Goal: Transaction & Acquisition: Purchase product/service

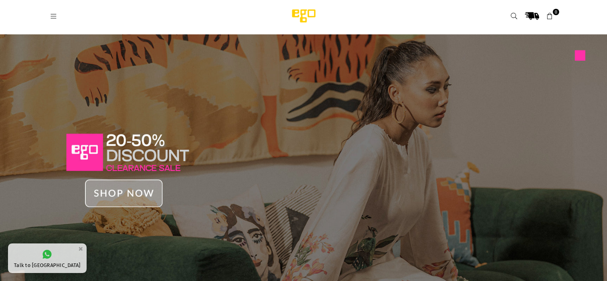
click at [152, 193] on img at bounding box center [303, 163] width 607 height 259
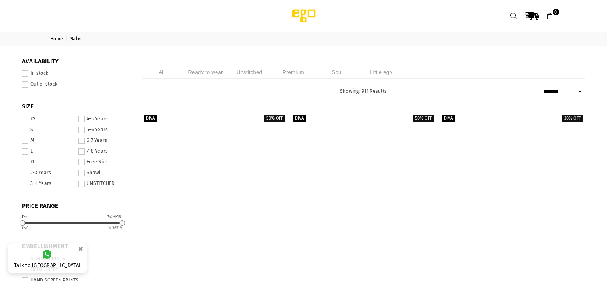
select select "******"
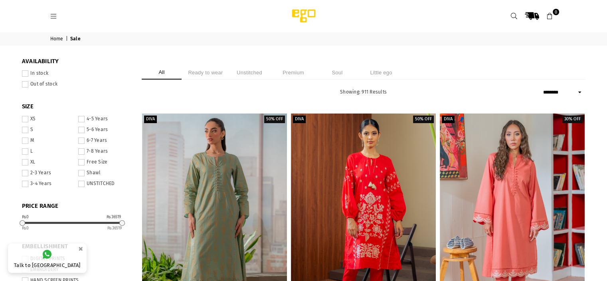
click at [25, 143] on span at bounding box center [25, 140] width 6 height 6
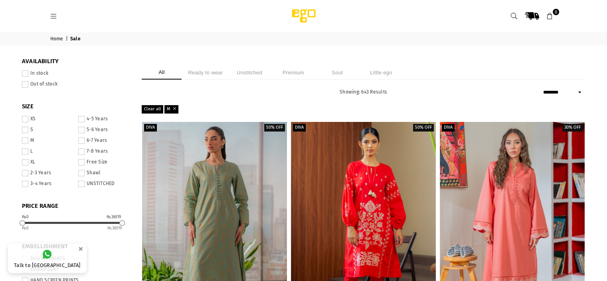
click at [27, 71] on span at bounding box center [25, 73] width 6 height 6
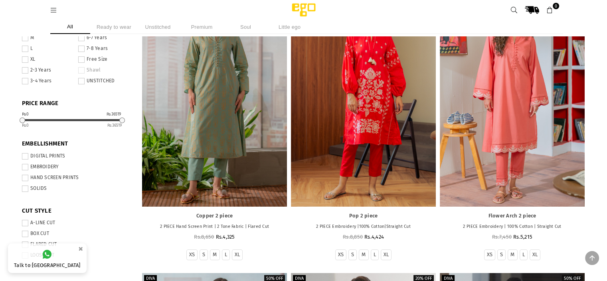
scroll to position [104, 0]
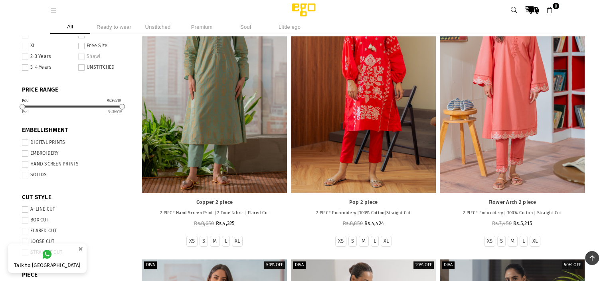
click at [27, 142] on span at bounding box center [25, 142] width 6 height 6
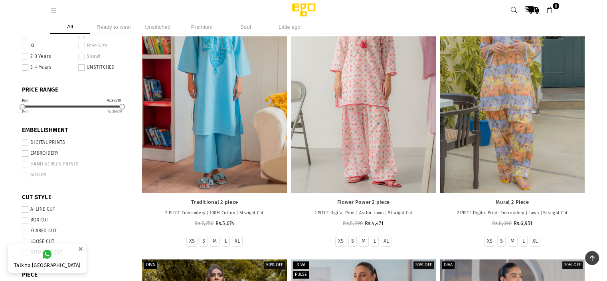
click at [25, 154] on span at bounding box center [25, 153] width 6 height 6
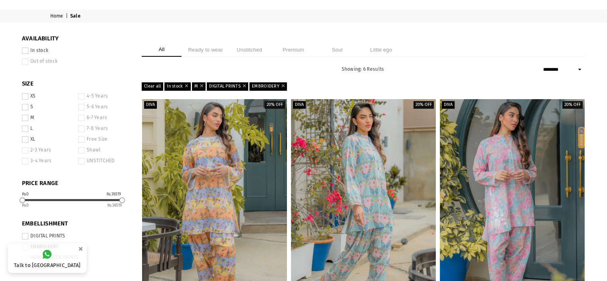
scroll to position [22, 0]
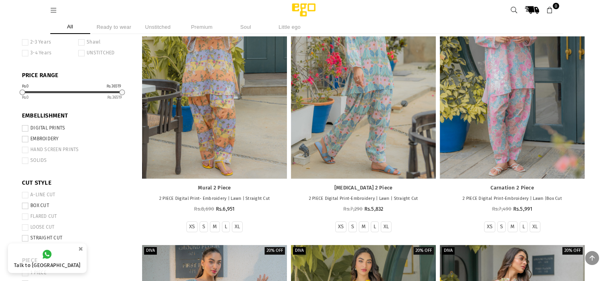
scroll to position [121, 0]
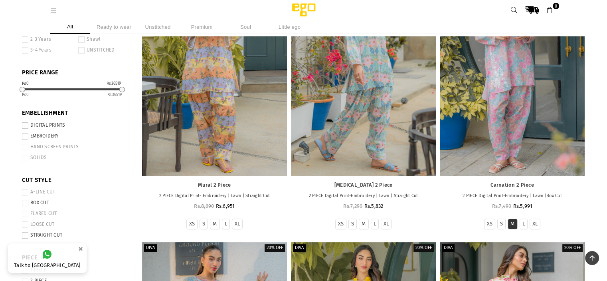
click at [512, 225] on label "M" at bounding box center [512, 223] width 4 height 7
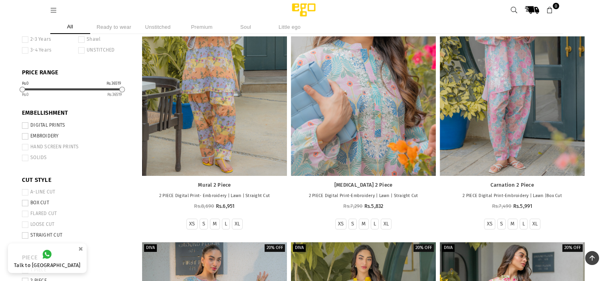
click at [370, 136] on div at bounding box center [363, 66] width 145 height 217
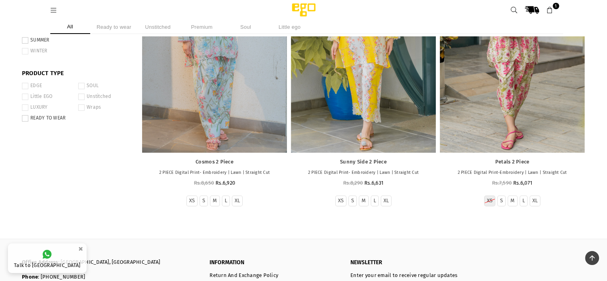
scroll to position [428, 0]
click at [214, 200] on label "M" at bounding box center [215, 200] width 4 height 7
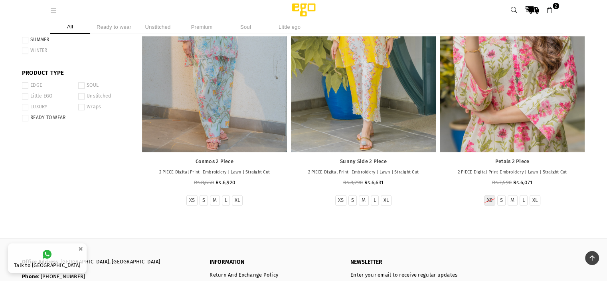
click at [484, 113] on div at bounding box center [512, 43] width 145 height 217
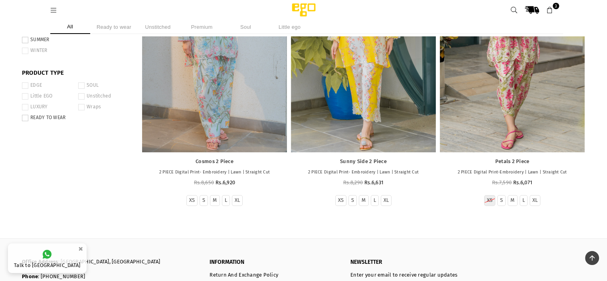
click at [365, 127] on div at bounding box center [363, 43] width 145 height 217
click at [118, 27] on li "Ready to wear" at bounding box center [114, 27] width 40 height 14
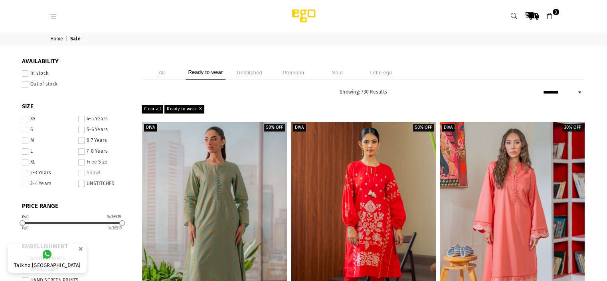
click at [24, 140] on span at bounding box center [25, 140] width 6 height 6
click at [26, 75] on span at bounding box center [25, 73] width 6 height 6
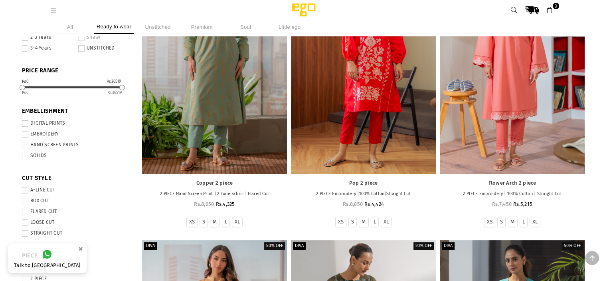
scroll to position [130, 0]
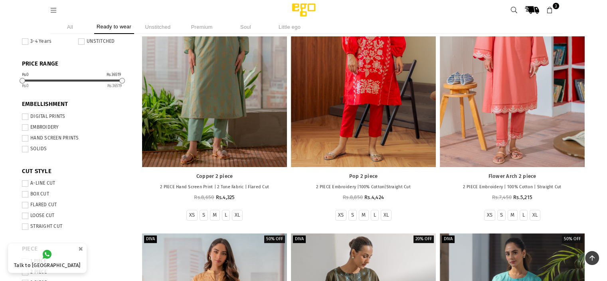
click at [28, 119] on span at bounding box center [25, 116] width 6 height 6
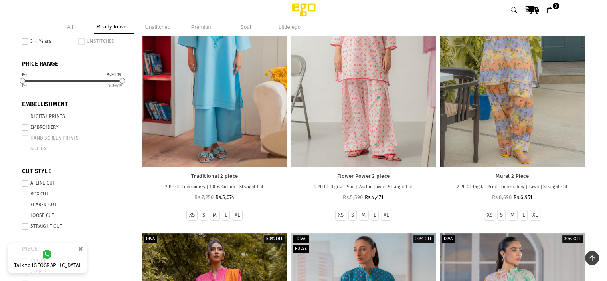
click at [27, 129] on span at bounding box center [25, 127] width 6 height 6
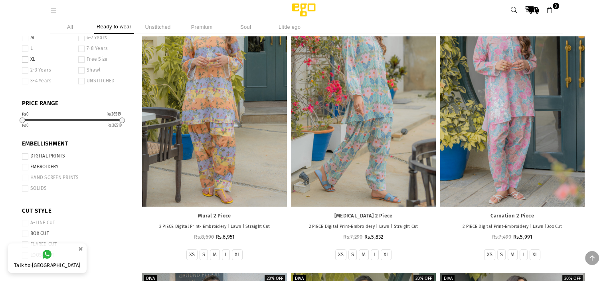
scroll to position [93, 0]
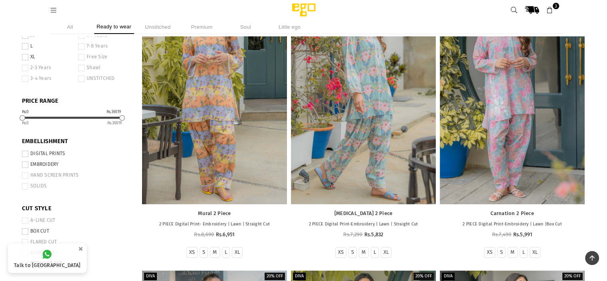
click at [25, 166] on span at bounding box center [25, 164] width 6 height 6
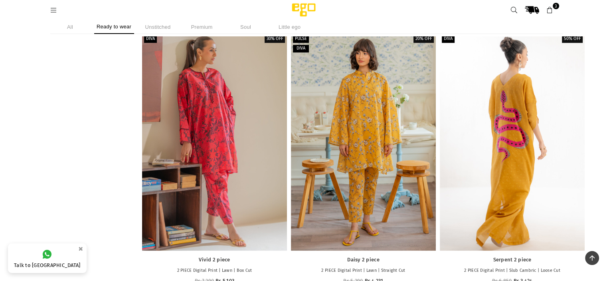
scroll to position [922, 0]
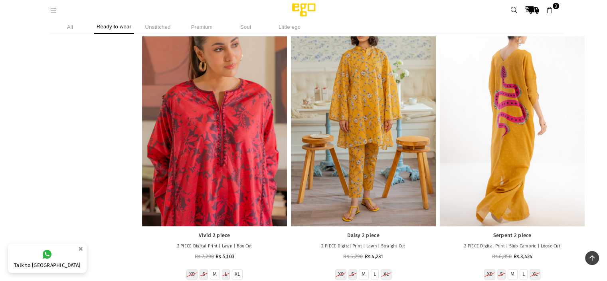
click at [219, 192] on div at bounding box center [214, 117] width 145 height 217
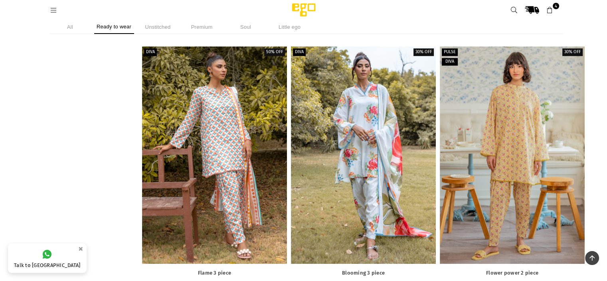
scroll to position [595, 0]
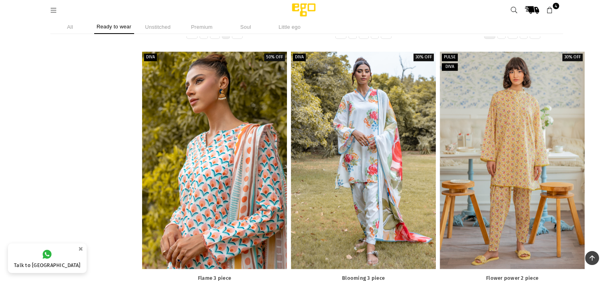
click at [254, 153] on div at bounding box center [214, 159] width 145 height 217
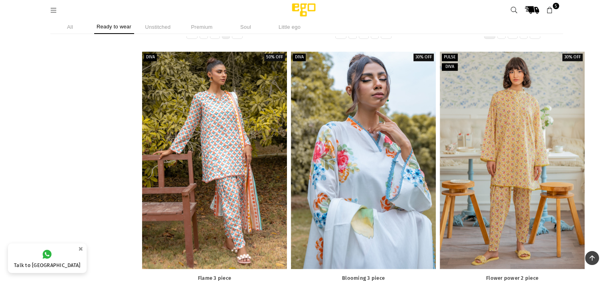
click at [333, 147] on div at bounding box center [363, 159] width 145 height 217
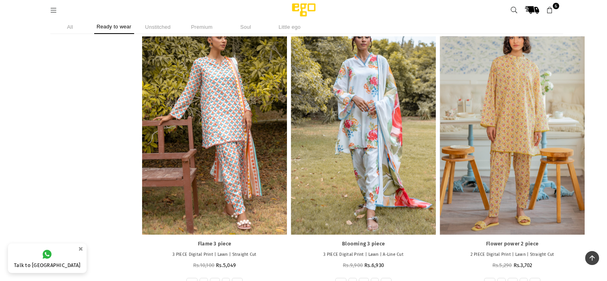
scroll to position [622, 0]
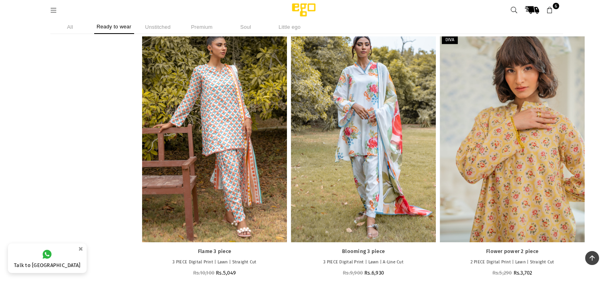
click at [546, 97] on div at bounding box center [512, 133] width 145 height 217
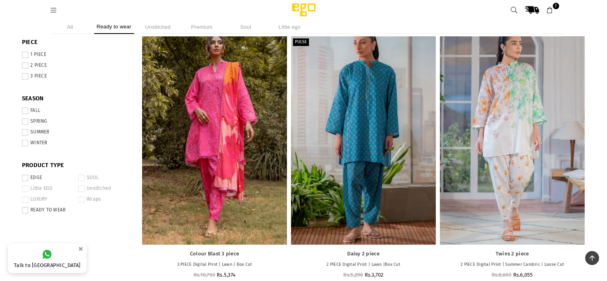
scroll to position [339, 0]
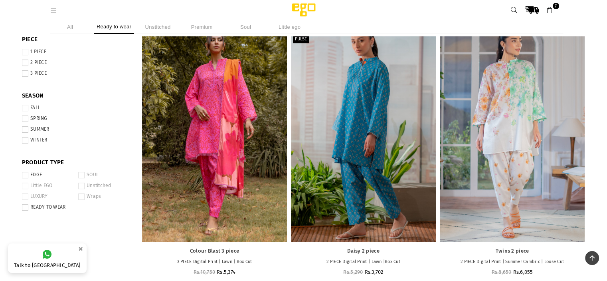
click at [328, 111] on div at bounding box center [363, 132] width 145 height 217
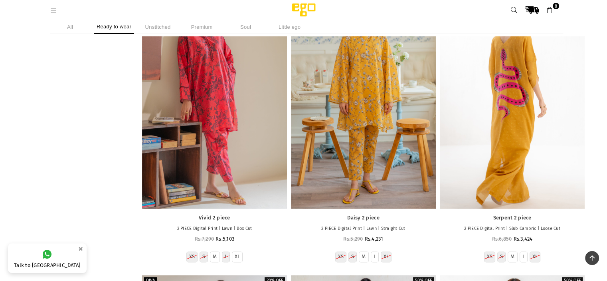
scroll to position [942, 0]
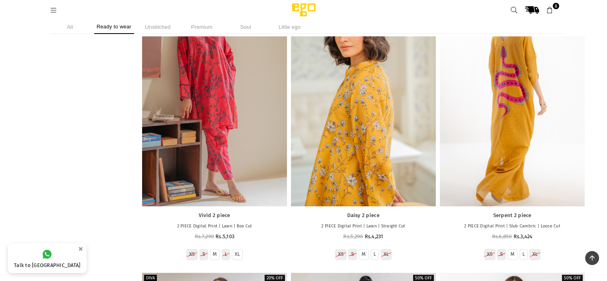
click at [414, 89] on div at bounding box center [363, 97] width 145 height 217
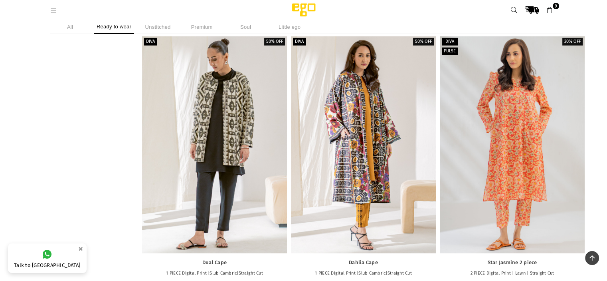
scroll to position [2308, 0]
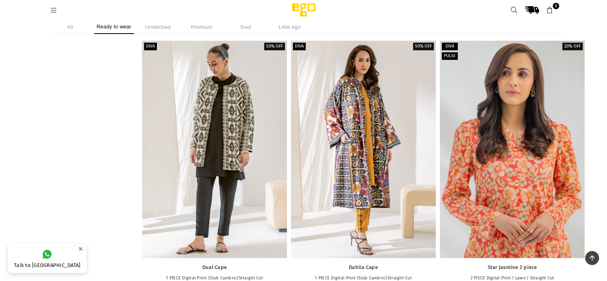
click at [541, 147] on div at bounding box center [512, 149] width 145 height 217
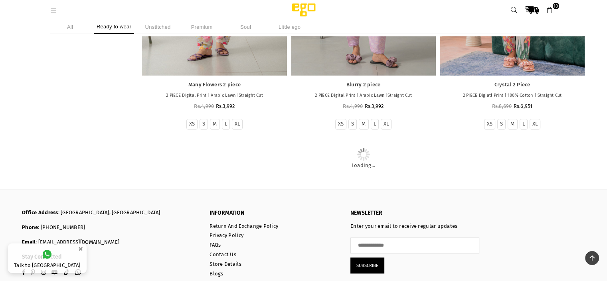
scroll to position [3921, 0]
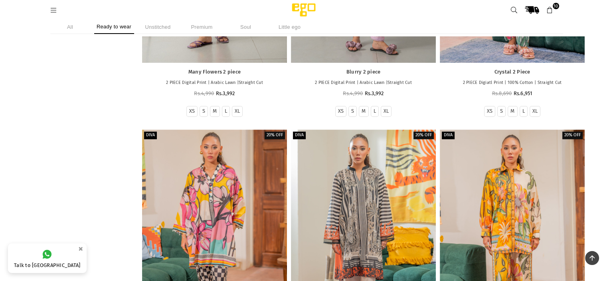
drag, startPoint x: 607, startPoint y: 185, endPoint x: 607, endPoint y: 190, distance: 5.6
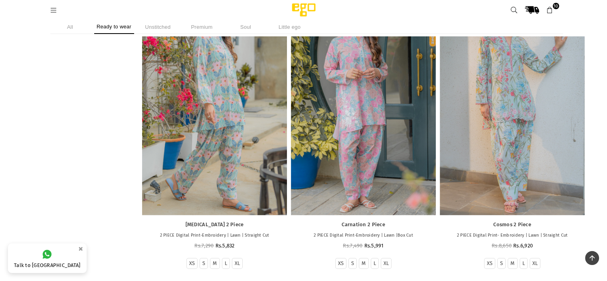
scroll to position [4351, 0]
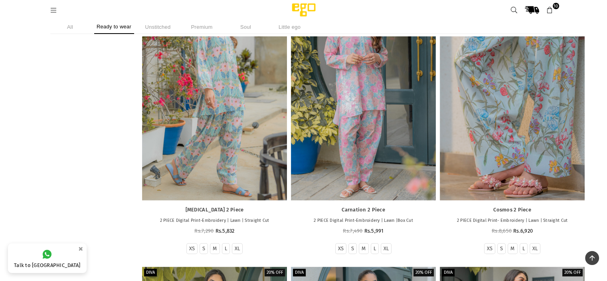
click at [520, 181] on div at bounding box center [512, 90] width 145 height 217
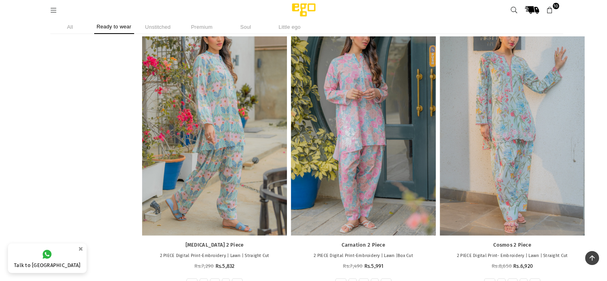
scroll to position [4286, 0]
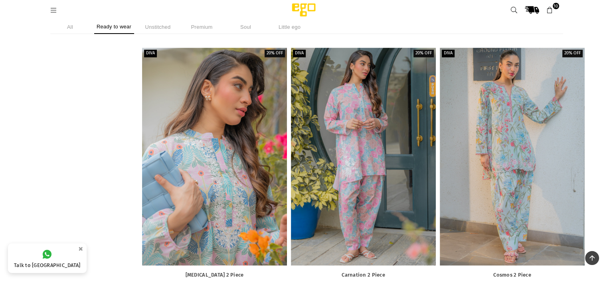
click at [215, 203] on div at bounding box center [214, 155] width 145 height 217
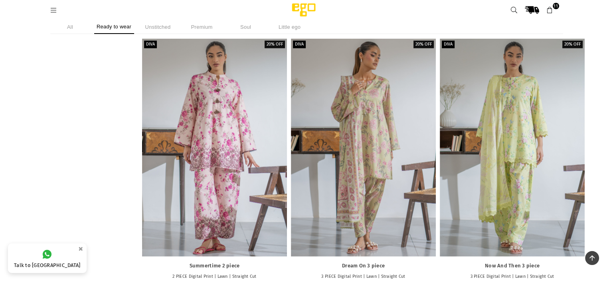
scroll to position [4858, 0]
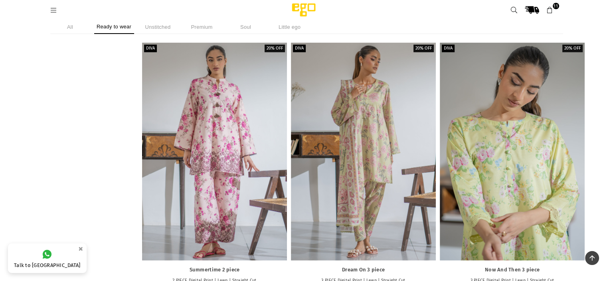
click at [532, 182] on div at bounding box center [512, 151] width 145 height 217
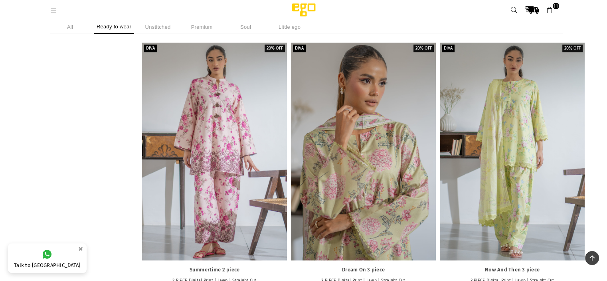
click at [333, 121] on div at bounding box center [363, 151] width 145 height 217
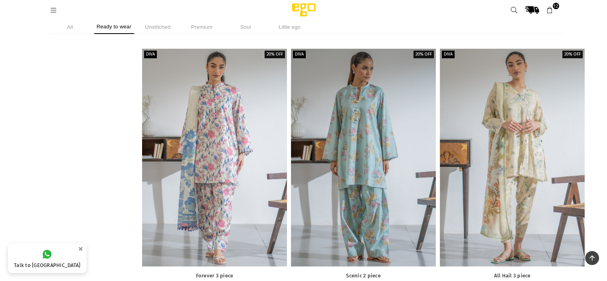
scroll to position [5125, 0]
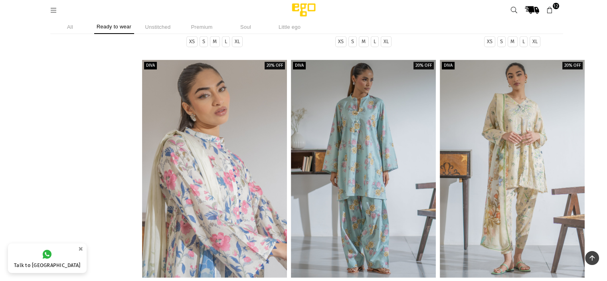
click at [212, 245] on div at bounding box center [214, 168] width 145 height 217
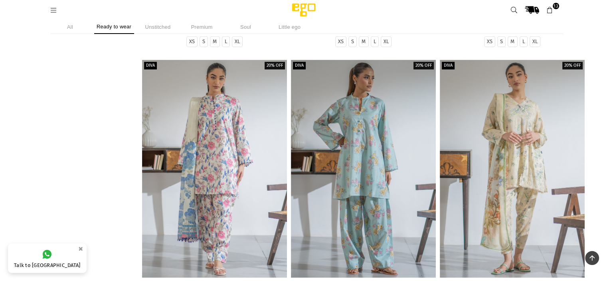
click at [389, 192] on div at bounding box center [363, 168] width 145 height 217
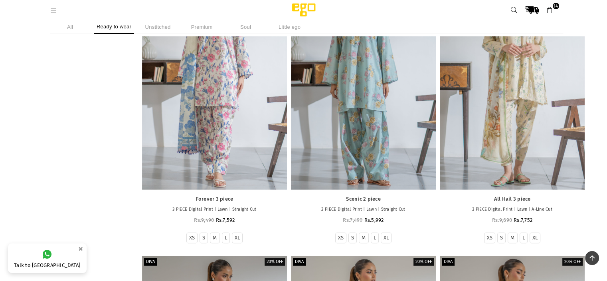
scroll to position [5220, 0]
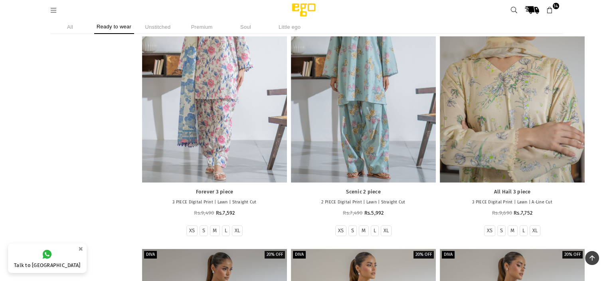
click at [543, 167] on div at bounding box center [512, 73] width 145 height 217
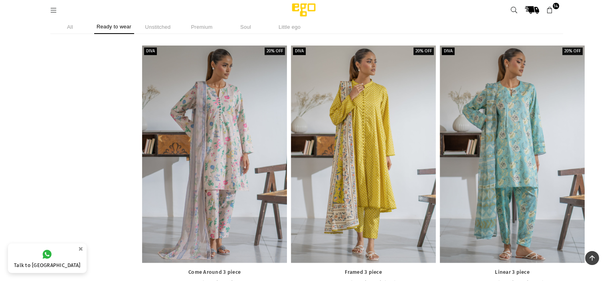
scroll to position [5426, 0]
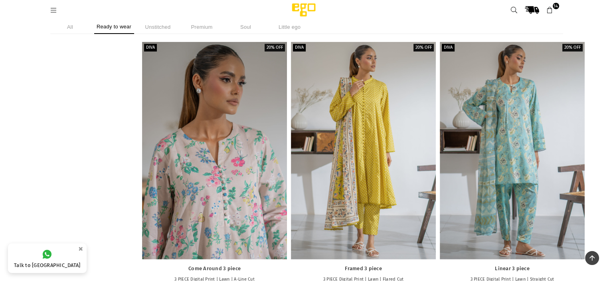
click at [249, 224] on div at bounding box center [214, 150] width 145 height 217
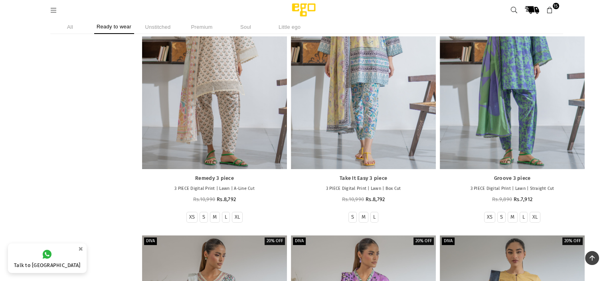
scroll to position [6063, 0]
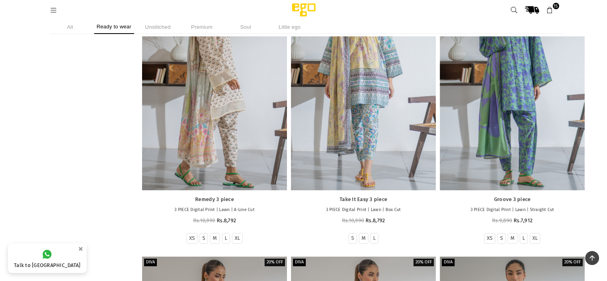
click at [276, 85] on div at bounding box center [214, 80] width 145 height 217
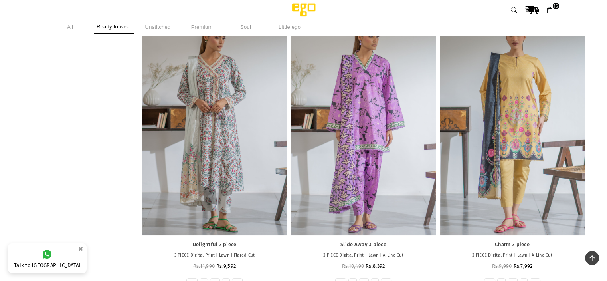
scroll to position [6297, 0]
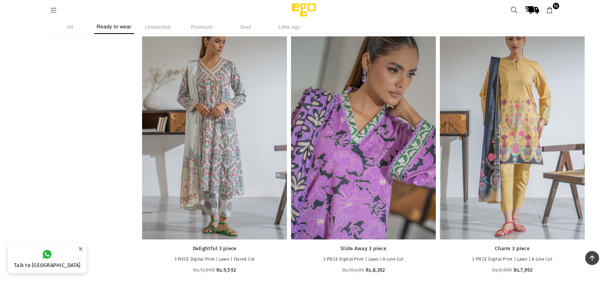
click at [370, 183] on div at bounding box center [363, 130] width 145 height 217
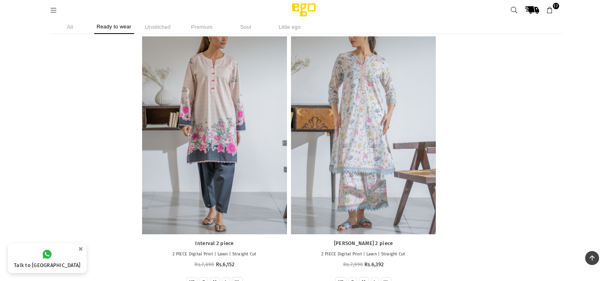
scroll to position [6578, 0]
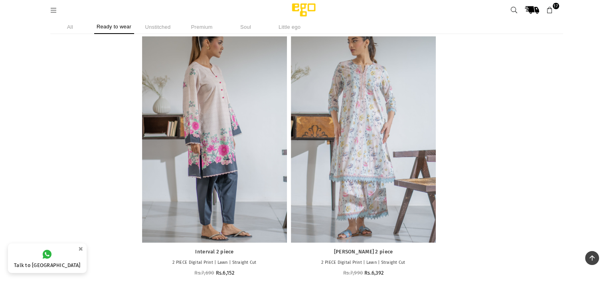
click at [234, 145] on div at bounding box center [214, 133] width 145 height 217
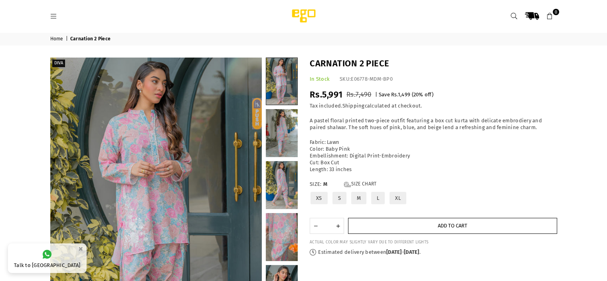
click at [459, 220] on button "Add to cart" at bounding box center [452, 226] width 209 height 16
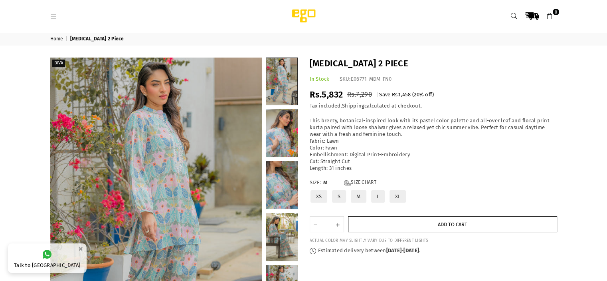
click at [378, 224] on button "Add to cart" at bounding box center [452, 224] width 209 height 16
click at [449, 225] on span "Add to cart" at bounding box center [453, 224] width 30 height 6
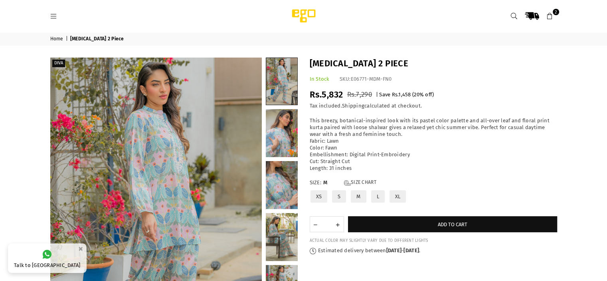
click at [552, 18] on icon at bounding box center [549, 16] width 7 height 7
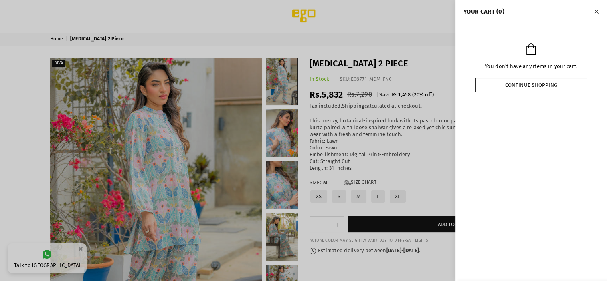
click at [502, 79] on link "Continue shopping" at bounding box center [531, 85] width 112 height 14
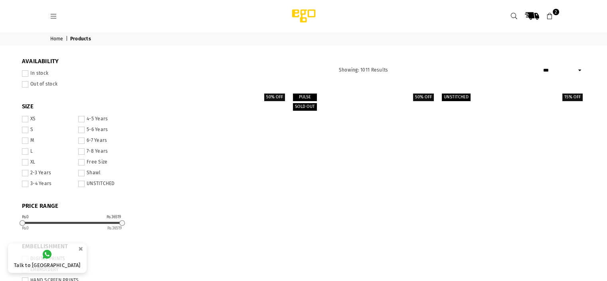
click at [554, 12] on span "2" at bounding box center [556, 12] width 6 height 6
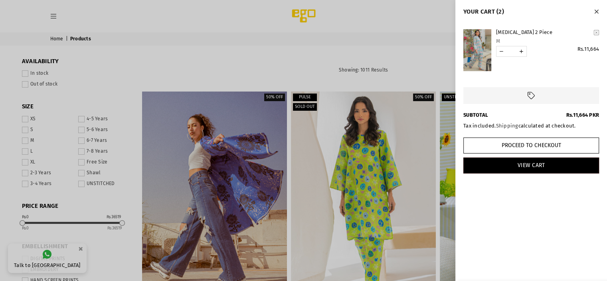
click at [501, 51] on link "YOUR CART" at bounding box center [502, 51] width 10 height 10
type input "*"
click at [597, 11] on icon "Close" at bounding box center [596, 12] width 4 height 6
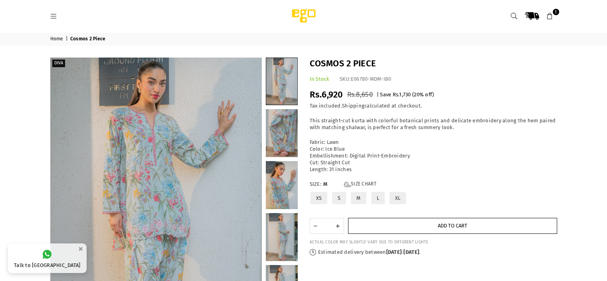
click at [450, 228] on span "Add to cart" at bounding box center [453, 225] width 30 height 6
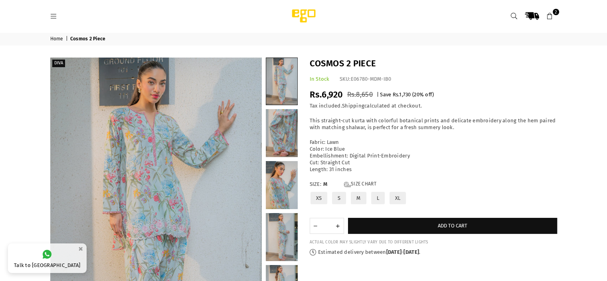
click at [441, 157] on p "Fabric: Lawn Color: Ice Blue Embellishment: Digital Print-Embroidery Cut: Strai…" at bounding box center [433, 156] width 247 height 34
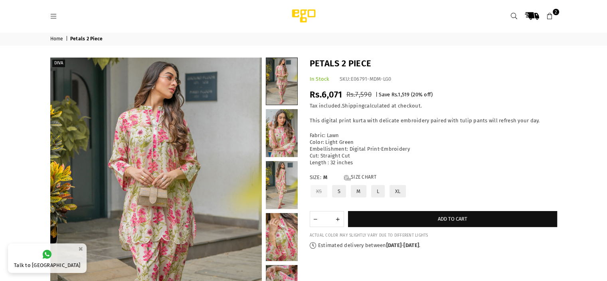
click at [449, 245] on p "Estimated delivery between Thursday 04 September - Thursday 11 September ." at bounding box center [433, 245] width 247 height 7
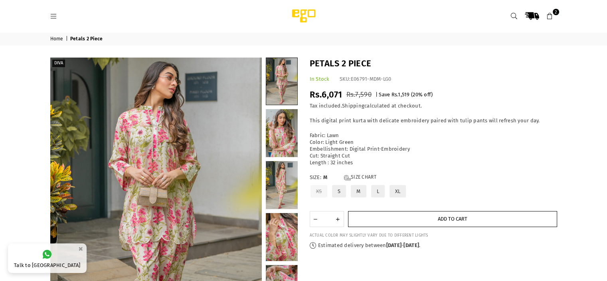
click at [450, 219] on span "Add to cart" at bounding box center [453, 219] width 30 height 6
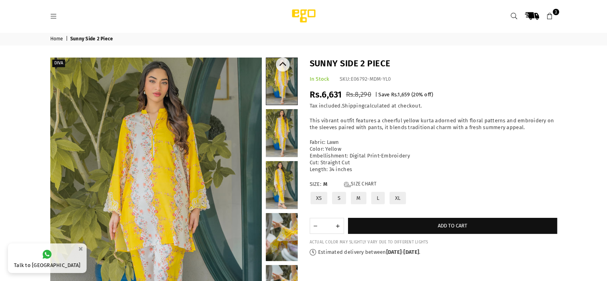
click at [287, 175] on link at bounding box center [282, 185] width 32 height 48
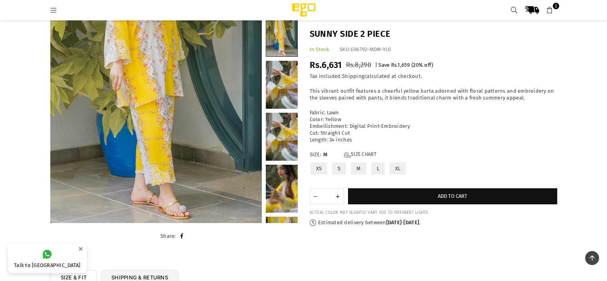
scroll to position [140, 0]
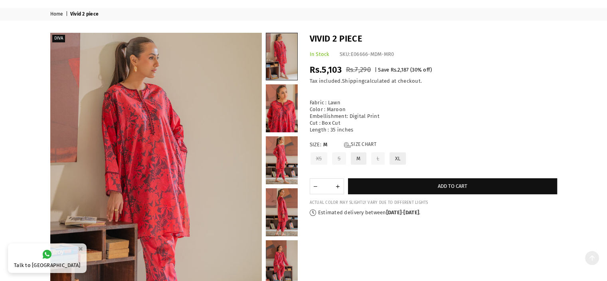
scroll to position [0, 0]
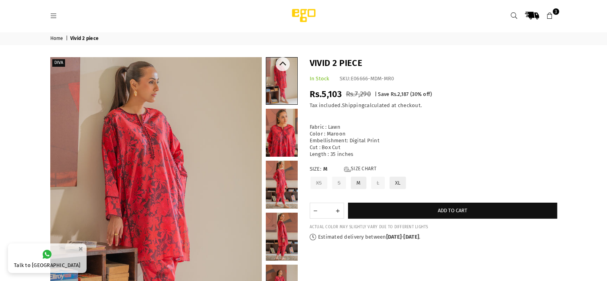
click at [286, 131] on link at bounding box center [282, 133] width 32 height 48
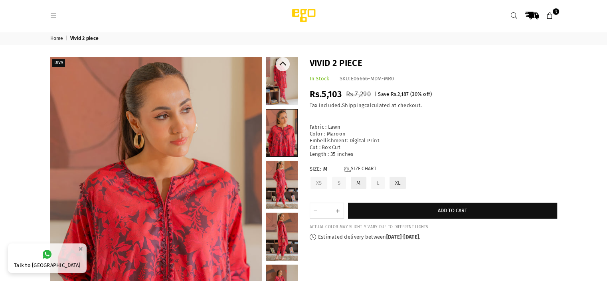
click at [287, 168] on link at bounding box center [282, 184] width 32 height 48
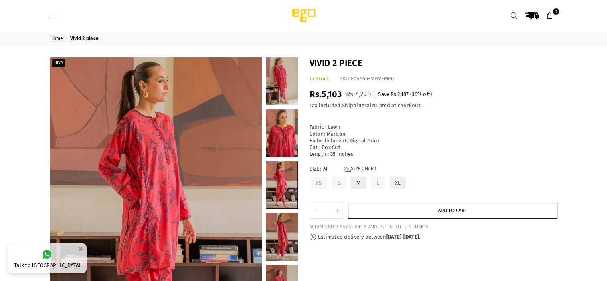
click at [394, 210] on button "Add to cart" at bounding box center [452, 210] width 209 height 16
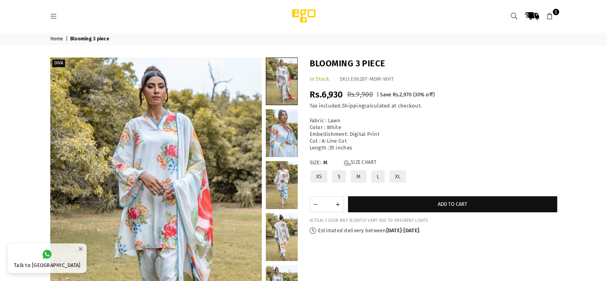
click at [355, 176] on label "M" at bounding box center [358, 176] width 17 height 14
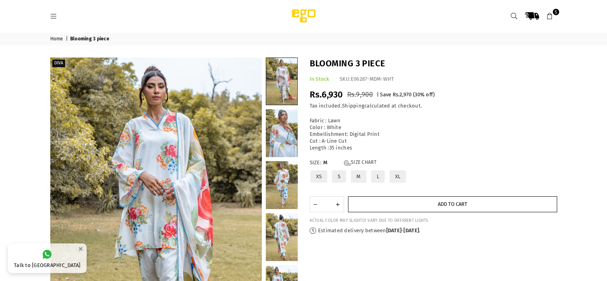
click at [394, 203] on button "Add to cart" at bounding box center [452, 204] width 209 height 16
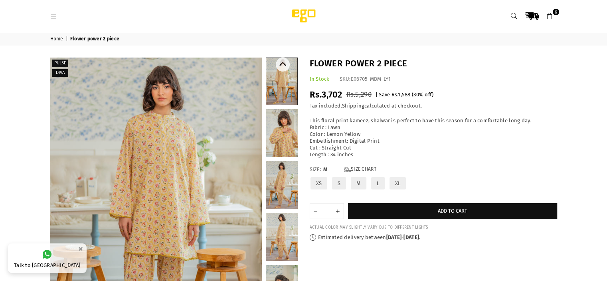
click at [283, 186] on link at bounding box center [282, 185] width 32 height 48
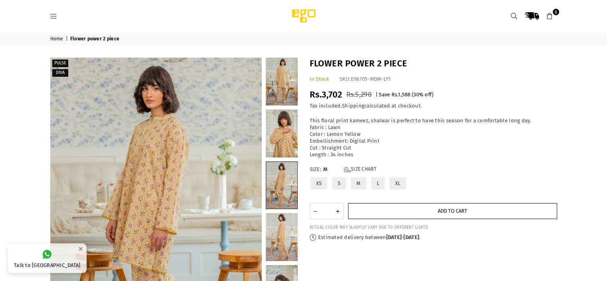
click at [388, 211] on button "Add to cart" at bounding box center [452, 211] width 209 height 16
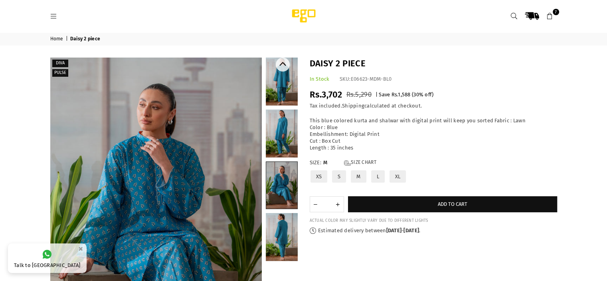
click at [277, 240] on link at bounding box center [282, 237] width 32 height 48
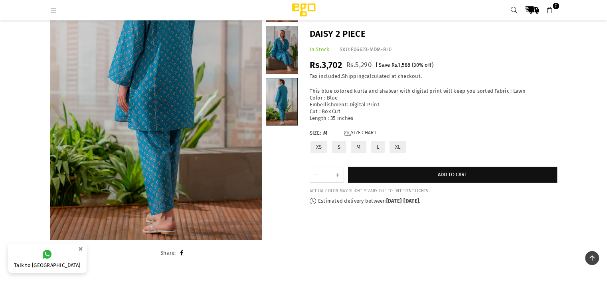
scroll to position [128, 0]
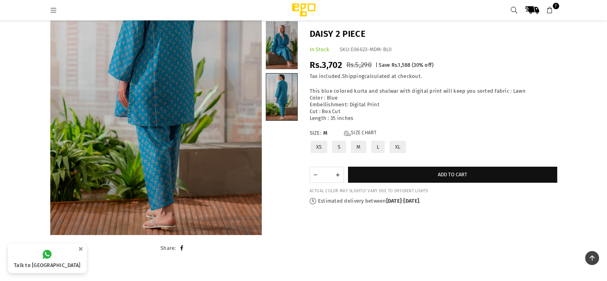
click at [321, 146] on label "XS" at bounding box center [319, 147] width 19 height 14
click at [359, 142] on label "M" at bounding box center [358, 147] width 17 height 14
click at [281, 54] on link at bounding box center [282, 45] width 32 height 48
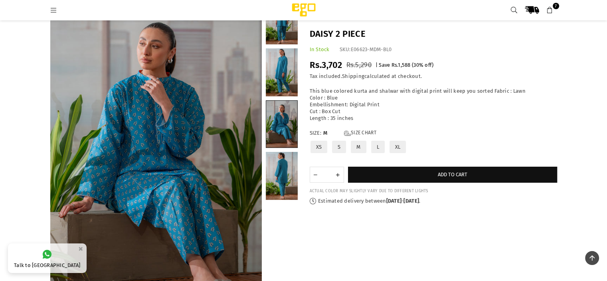
scroll to position [42, 0]
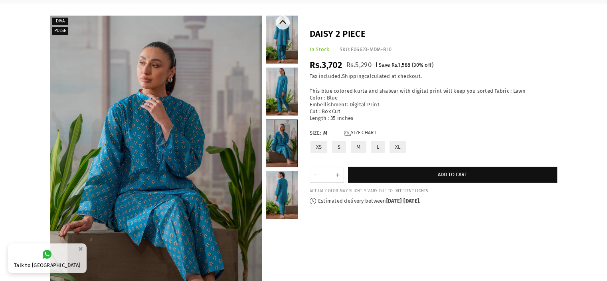
click at [282, 87] on link at bounding box center [282, 91] width 32 height 48
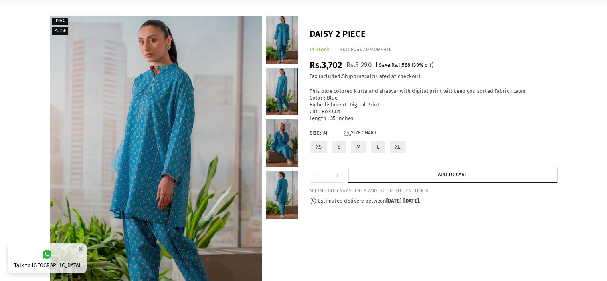
click at [431, 174] on button "Add to cart" at bounding box center [452, 174] width 209 height 16
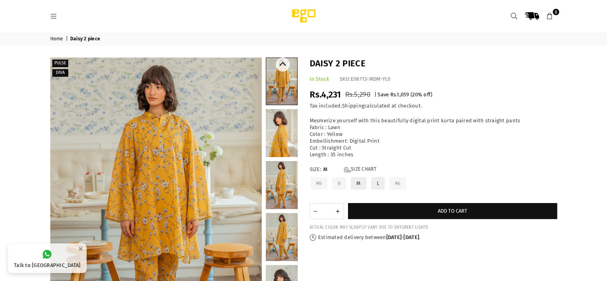
click at [281, 170] on link at bounding box center [282, 185] width 32 height 48
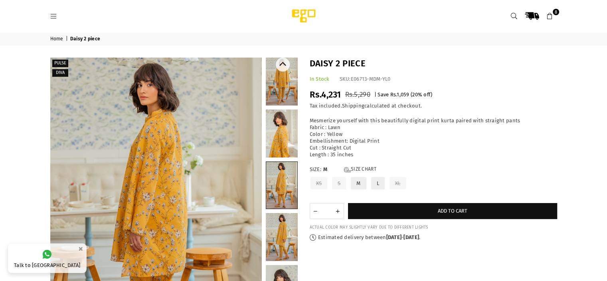
click at [281, 139] on link at bounding box center [282, 133] width 32 height 48
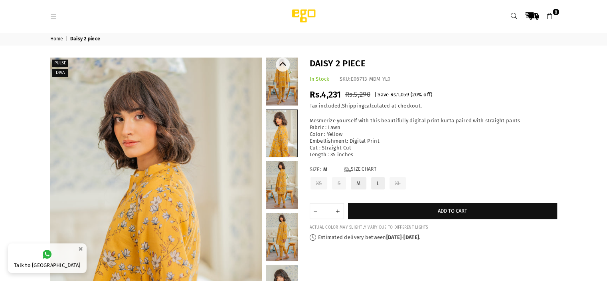
click at [288, 253] on link at bounding box center [282, 237] width 32 height 48
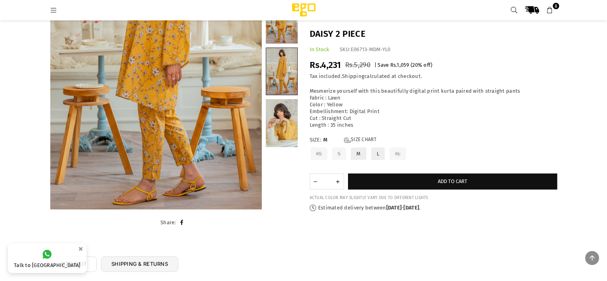
scroll to position [154, 0]
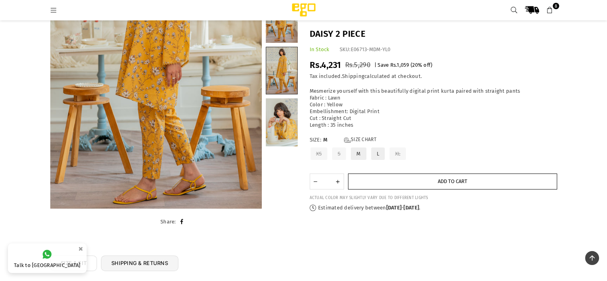
click at [407, 182] on button "Add to cart" at bounding box center [452, 181] width 209 height 16
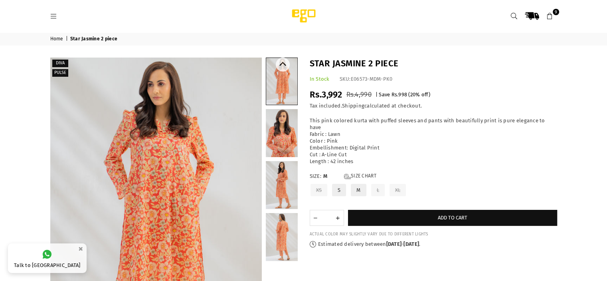
click at [270, 176] on link at bounding box center [282, 185] width 32 height 48
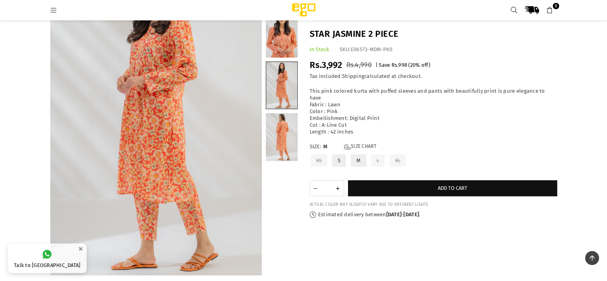
scroll to position [69, 0]
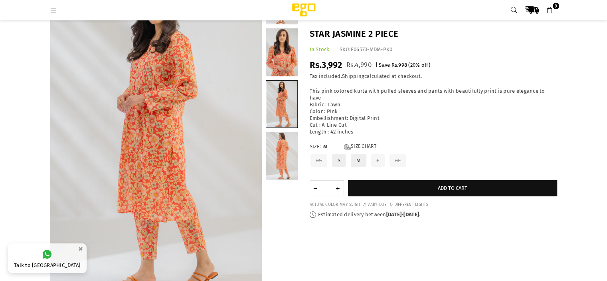
click at [275, 157] on link at bounding box center [282, 156] width 32 height 48
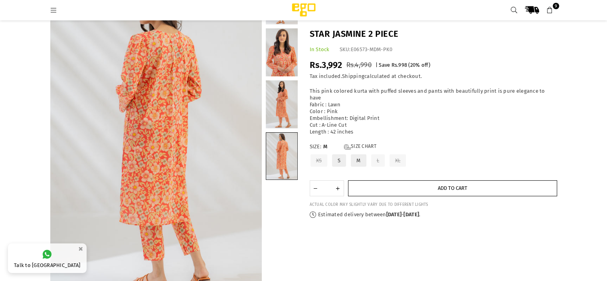
click at [374, 180] on button "Add to cart" at bounding box center [452, 188] width 209 height 16
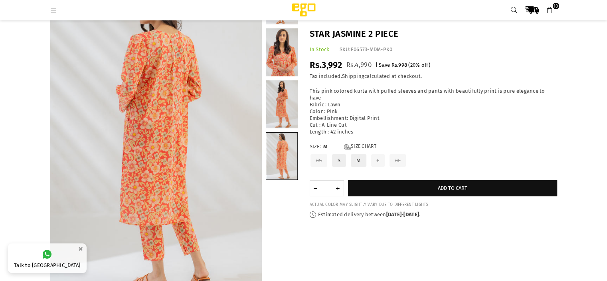
click at [283, 66] on link at bounding box center [282, 52] width 32 height 48
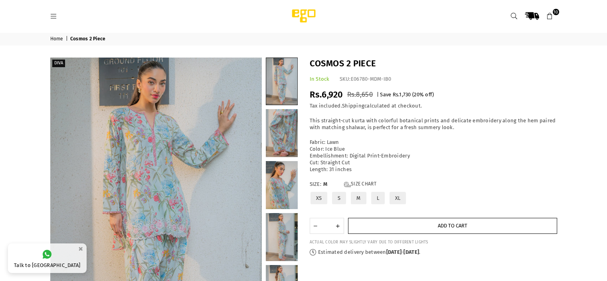
click at [412, 227] on button "Add to cart" at bounding box center [452, 226] width 209 height 16
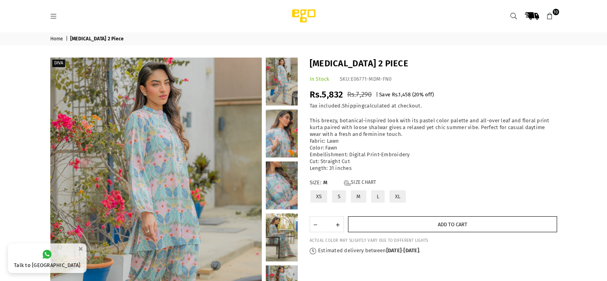
click at [382, 218] on button "Add to cart" at bounding box center [452, 224] width 209 height 16
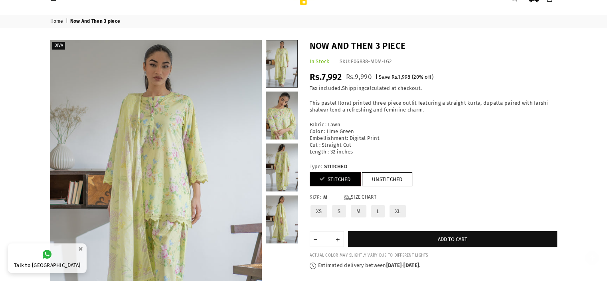
scroll to position [14, 0]
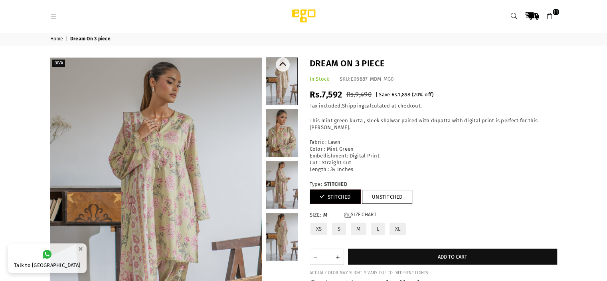
click at [291, 145] on link at bounding box center [282, 133] width 32 height 48
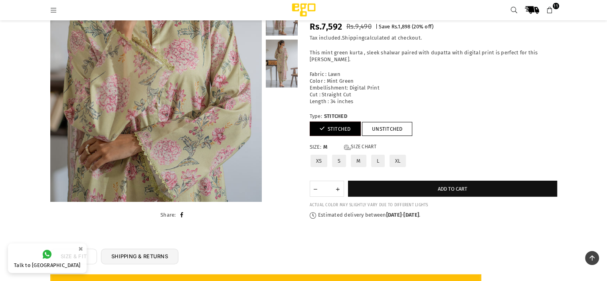
scroll to position [164, 0]
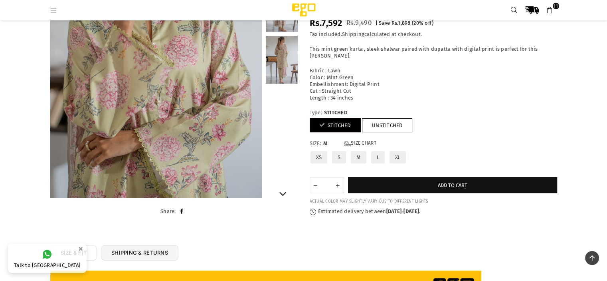
click at [280, 50] on link at bounding box center [282, 60] width 32 height 48
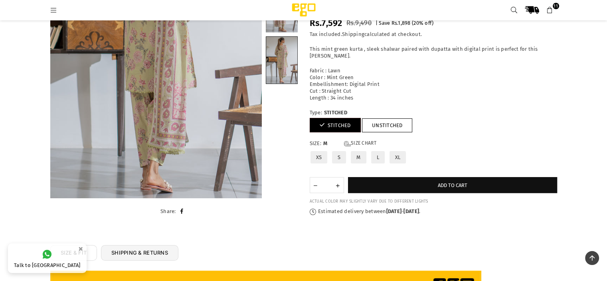
click at [358, 161] on label "M" at bounding box center [358, 157] width 17 height 14
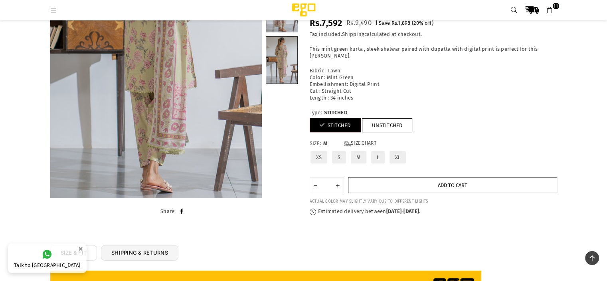
click at [410, 189] on button "Add to cart" at bounding box center [452, 185] width 209 height 16
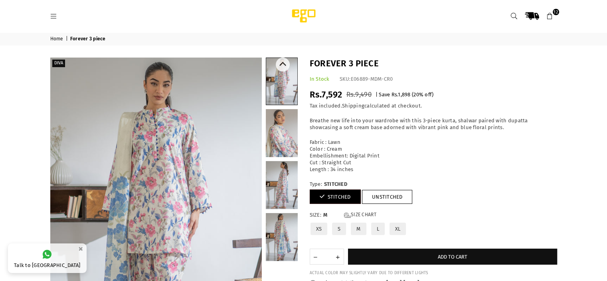
click at [279, 142] on link at bounding box center [282, 133] width 32 height 48
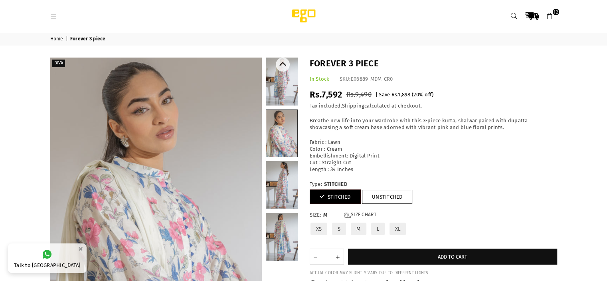
click at [286, 228] on link at bounding box center [282, 237] width 32 height 48
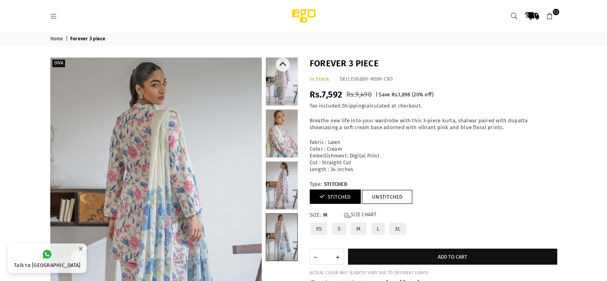
click at [282, 198] on link at bounding box center [282, 185] width 32 height 48
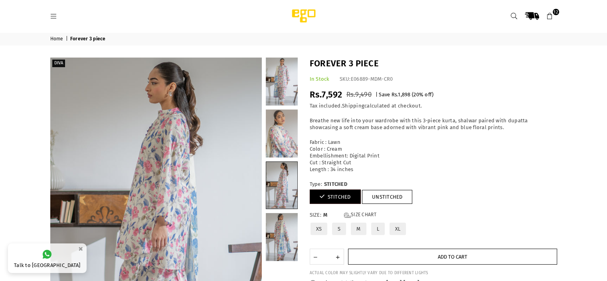
click at [377, 258] on button "Add to cart" at bounding box center [452, 256] width 209 height 16
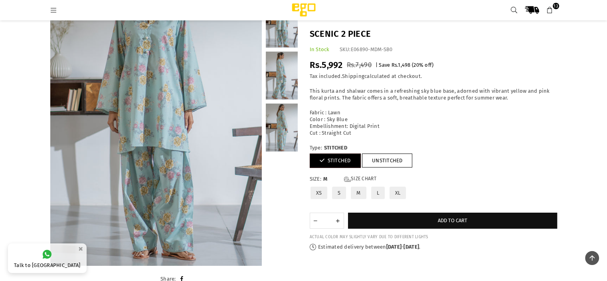
scroll to position [97, 0]
click at [279, 114] on link at bounding box center [282, 127] width 32 height 48
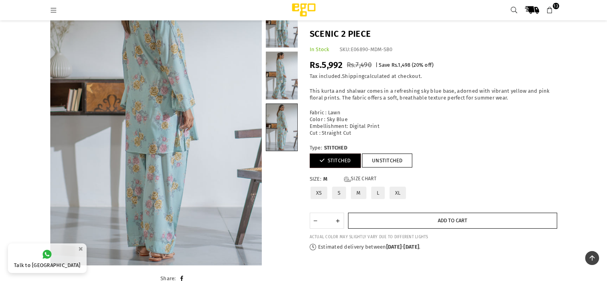
click at [421, 217] on button "Add to cart" at bounding box center [452, 220] width 209 height 16
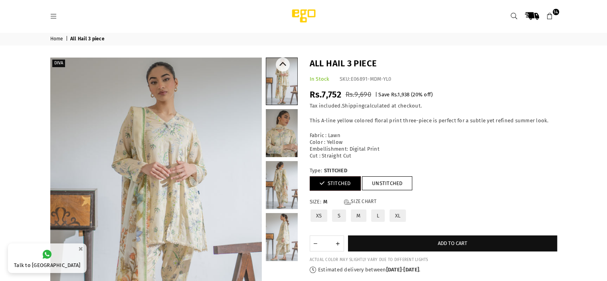
click at [274, 141] on link at bounding box center [282, 133] width 32 height 48
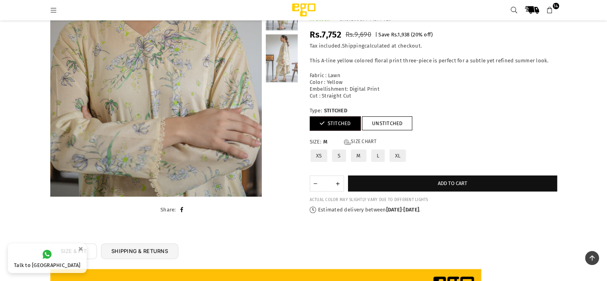
scroll to position [164, 0]
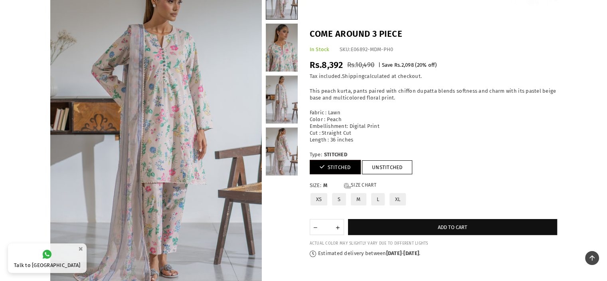
scroll to position [72, 0]
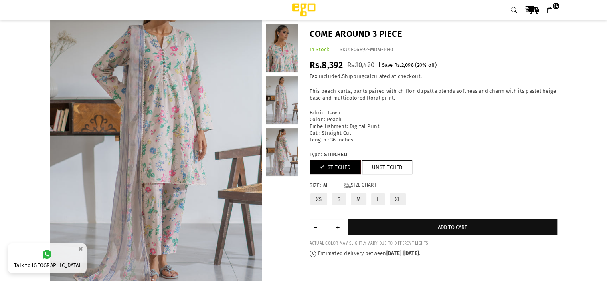
click at [276, 109] on link at bounding box center [282, 100] width 32 height 48
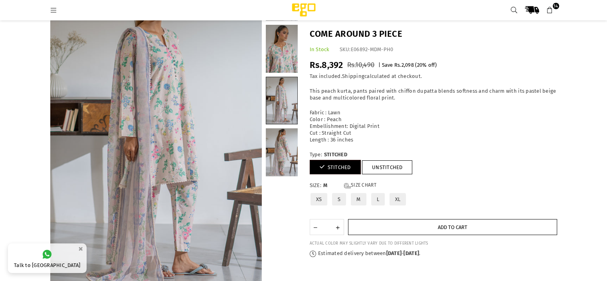
click at [395, 222] on button "Add to cart" at bounding box center [452, 227] width 209 height 16
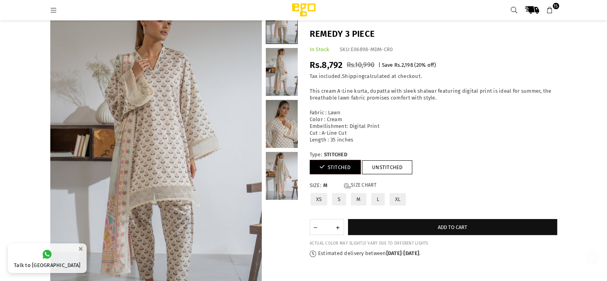
scroll to position [87, 0]
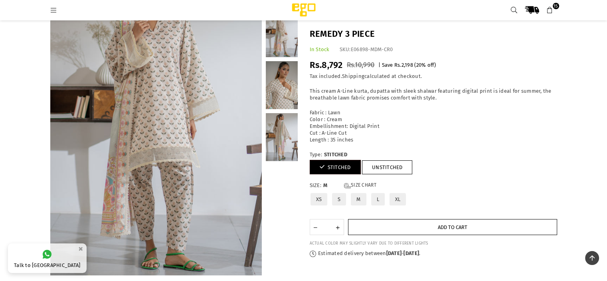
click at [434, 220] on button "Add to cart" at bounding box center [452, 227] width 209 height 16
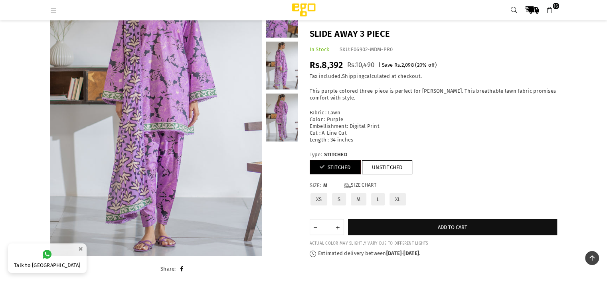
scroll to position [116, 0]
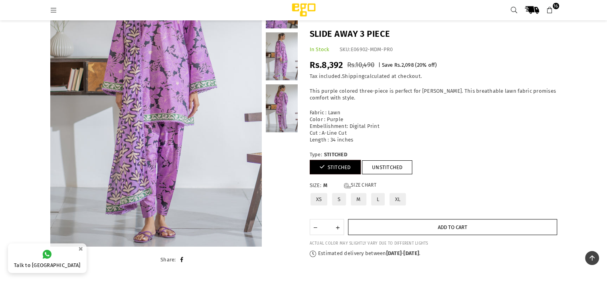
click at [452, 225] on span "Add to cart" at bounding box center [453, 227] width 30 height 6
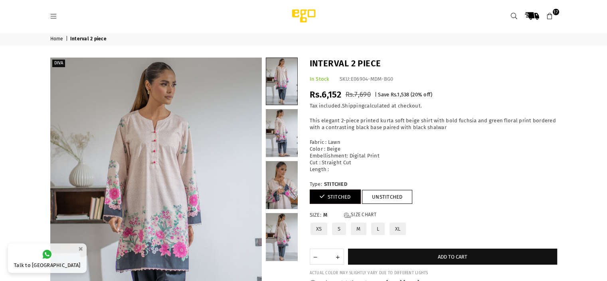
click at [551, 16] on icon at bounding box center [549, 16] width 7 height 7
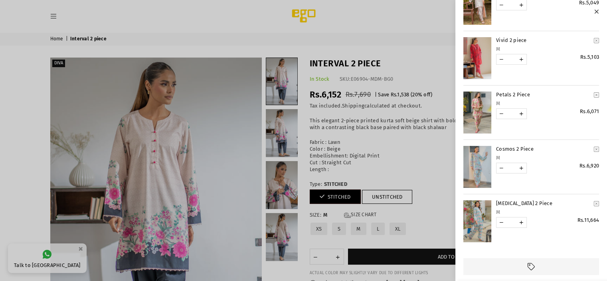
scroll to position [684, 0]
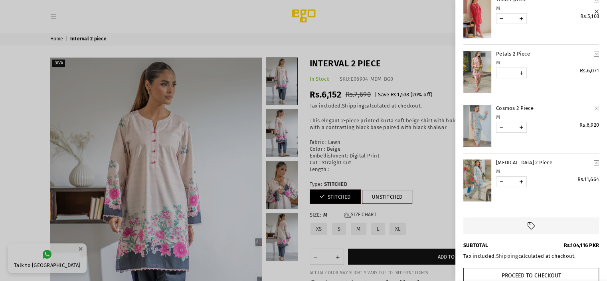
click at [501, 180] on link "YOUR CART" at bounding box center [502, 181] width 10 height 10
type input "*"
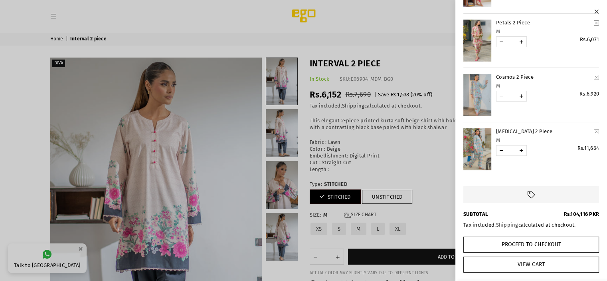
click at [541, 260] on link "View Cart" at bounding box center [531, 264] width 136 height 16
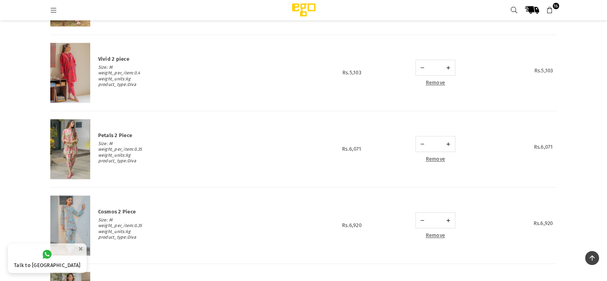
scroll to position [959, 0]
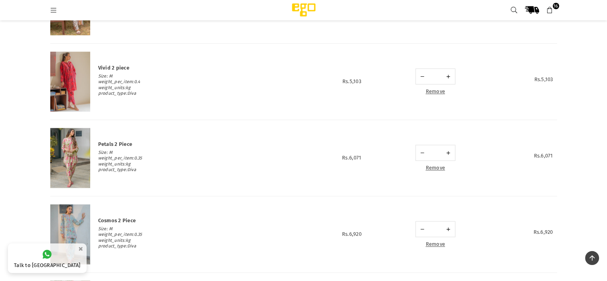
click at [69, 174] on img at bounding box center [70, 158] width 40 height 60
click at [435, 166] on link "Remove" at bounding box center [435, 167] width 20 height 6
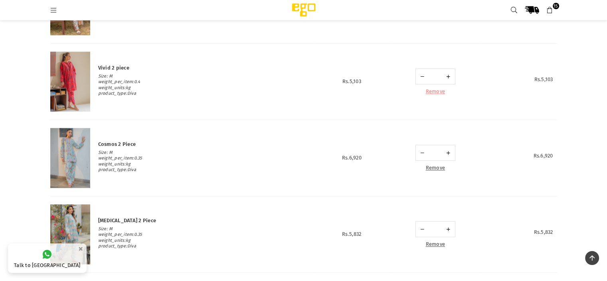
click at [433, 89] on link "Remove" at bounding box center [435, 91] width 20 height 6
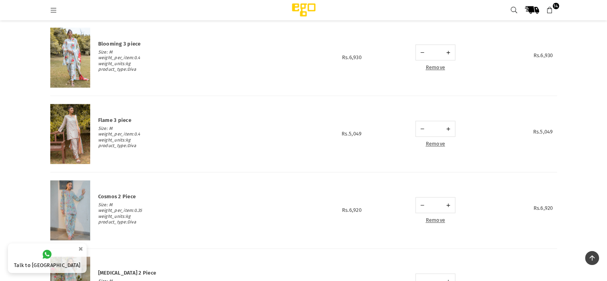
scroll to position [821, 0]
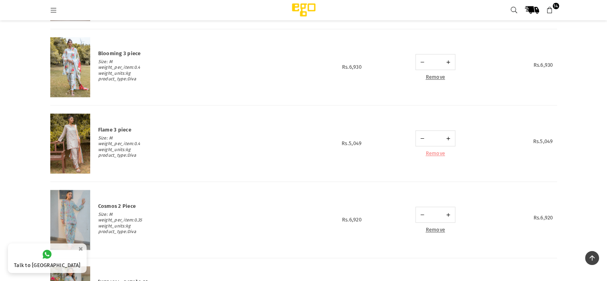
click at [441, 153] on link "Remove" at bounding box center [435, 153] width 20 height 6
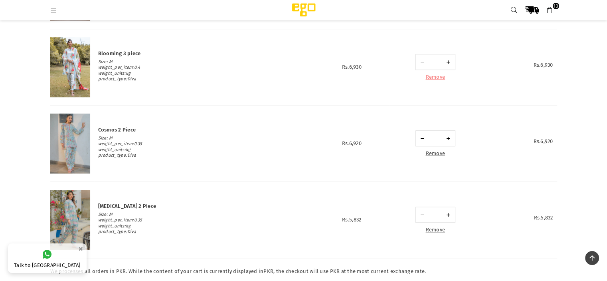
click at [436, 74] on link "Remove" at bounding box center [435, 77] width 20 height 6
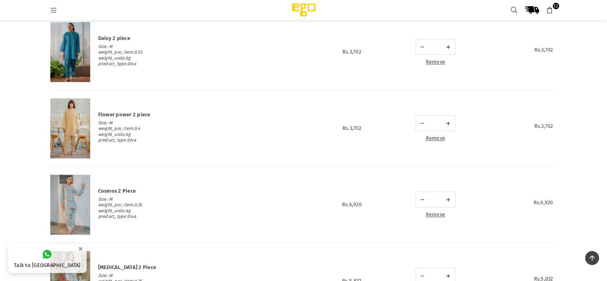
scroll to position [681, 0]
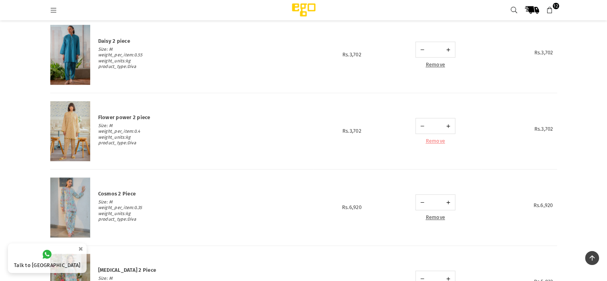
click at [443, 141] on link "Remove" at bounding box center [435, 141] width 20 height 6
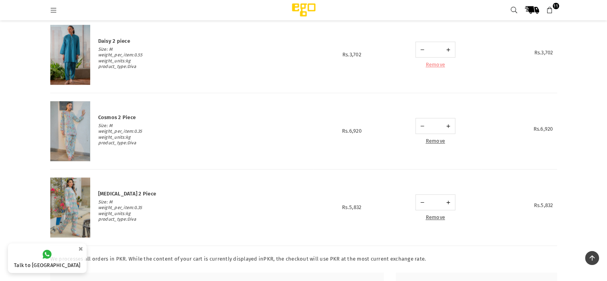
click at [433, 63] on link "Remove" at bounding box center [435, 64] width 20 height 6
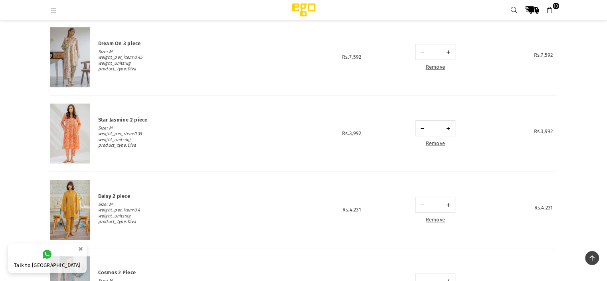
scroll to position [486, 0]
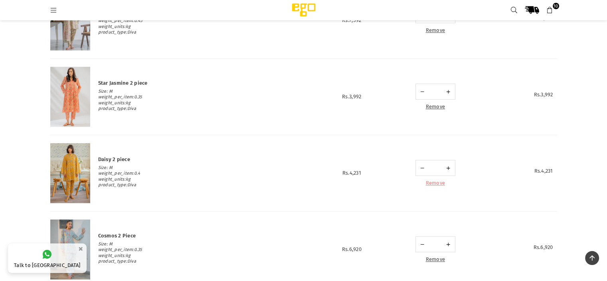
click at [432, 183] on link "Remove" at bounding box center [435, 183] width 20 height 6
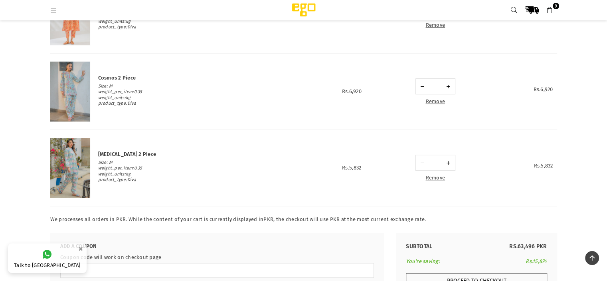
scroll to position [550, 0]
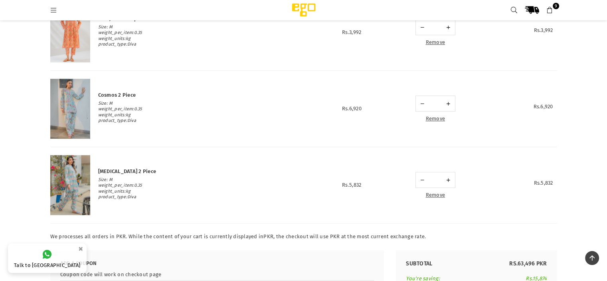
click at [71, 188] on img at bounding box center [70, 185] width 40 height 60
click at [75, 119] on img at bounding box center [70, 109] width 40 height 60
click at [435, 118] on link "Remove" at bounding box center [435, 118] width 20 height 6
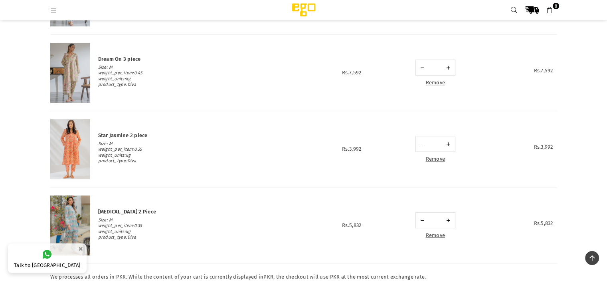
scroll to position [420, 0]
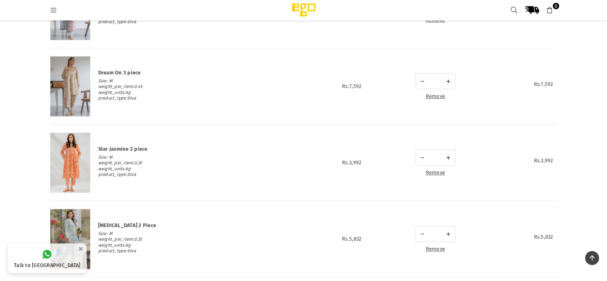
click at [62, 152] on img at bounding box center [70, 163] width 40 height 60
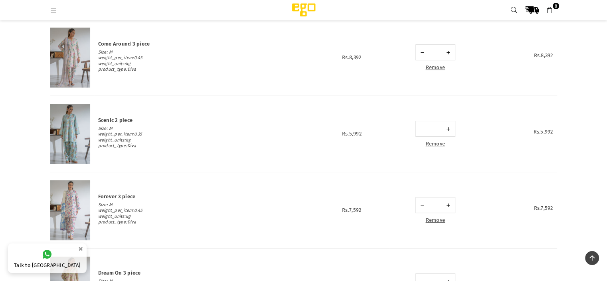
scroll to position [220, 0]
click at [68, 128] on img at bounding box center [70, 135] width 40 height 60
click at [52, 62] on img at bounding box center [70, 58] width 40 height 60
click at [87, 228] on img at bounding box center [70, 211] width 40 height 60
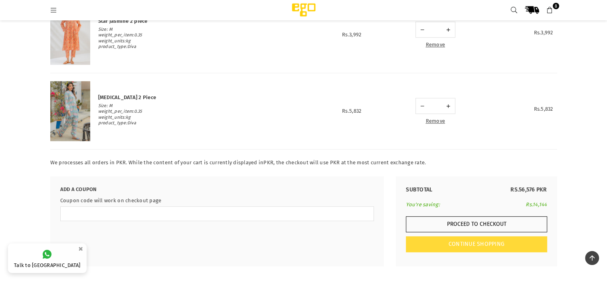
scroll to position [552, 0]
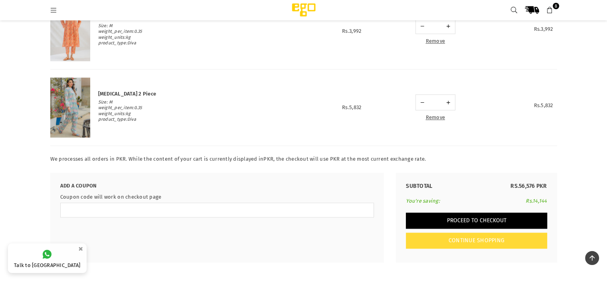
click at [492, 218] on button "Proceed to Checkout" at bounding box center [476, 220] width 141 height 16
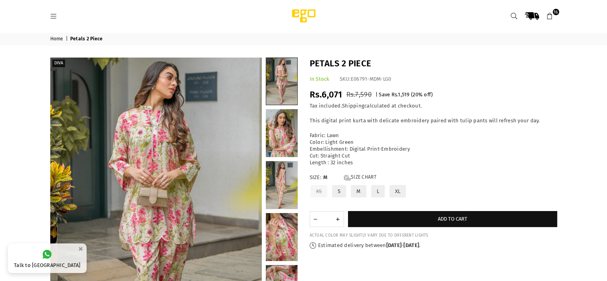
scroll to position [95, 0]
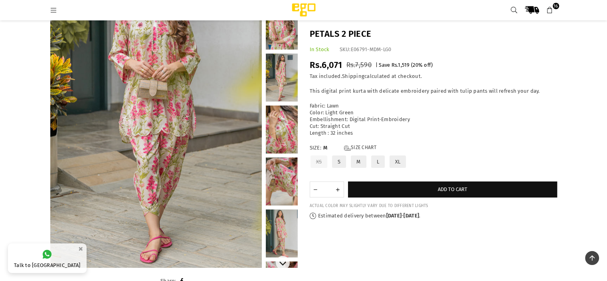
click at [286, 233] on link at bounding box center [282, 233] width 32 height 48
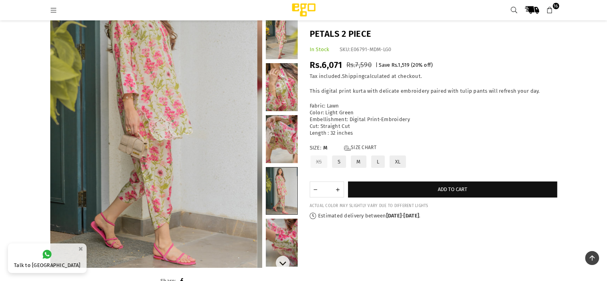
scroll to position [46, 0]
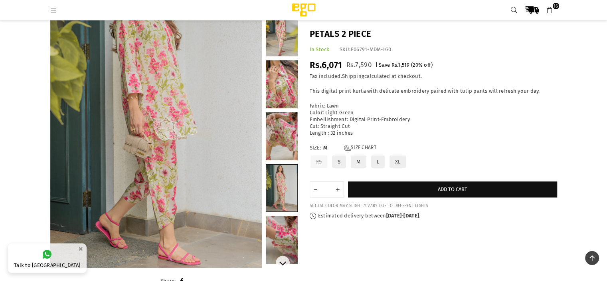
click at [275, 174] on link at bounding box center [281, 187] width 31 height 47
click at [277, 146] on link at bounding box center [282, 136] width 32 height 48
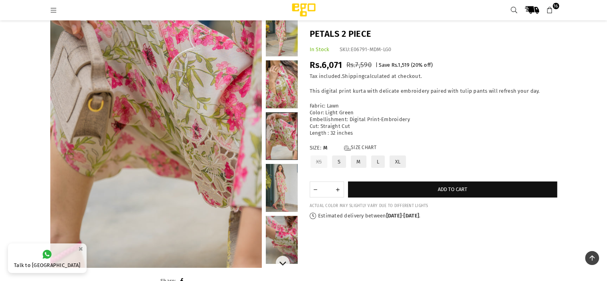
click at [274, 97] on link at bounding box center [282, 84] width 32 height 48
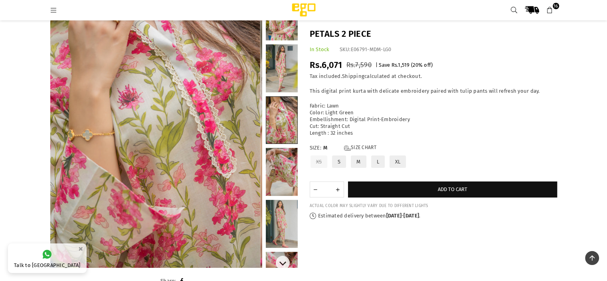
scroll to position [10, 0]
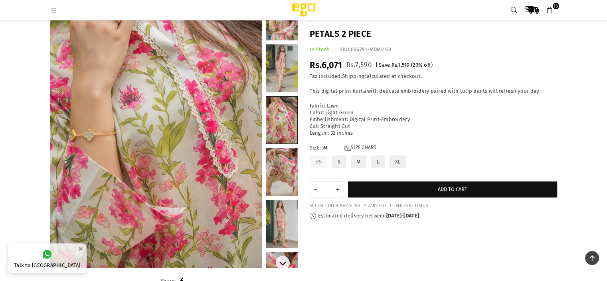
click at [277, 55] on link at bounding box center [282, 68] width 32 height 48
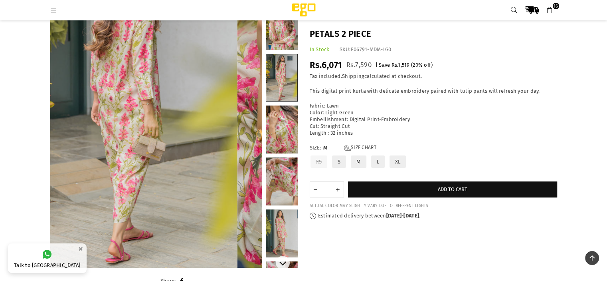
scroll to position [0, 0]
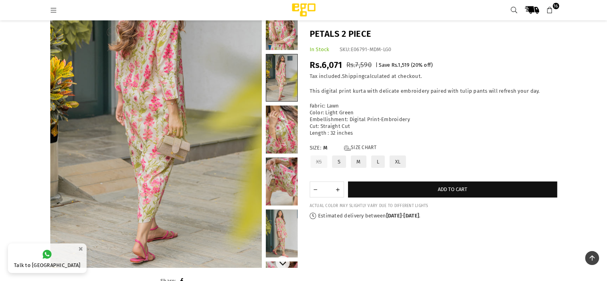
click at [279, 36] on link at bounding box center [282, 26] width 32 height 48
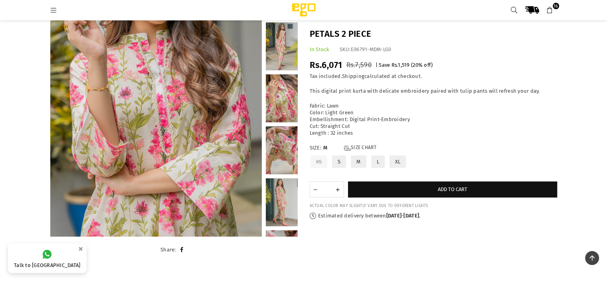
scroll to position [128, 0]
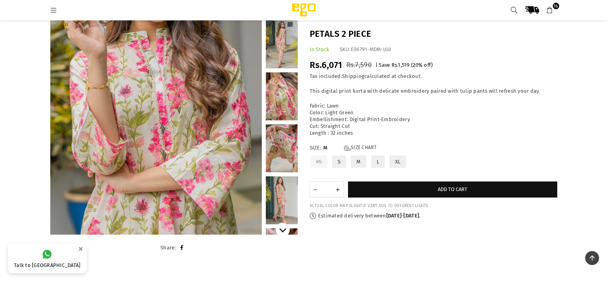
click at [282, 228] on icon "Next" at bounding box center [282, 229] width 7 height 7
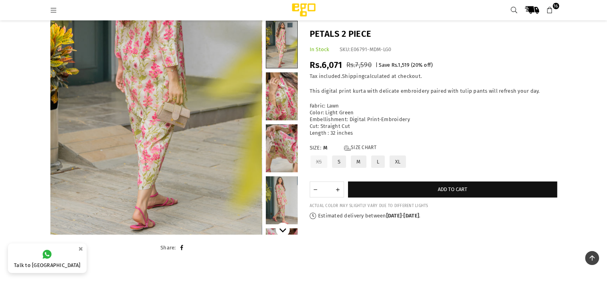
click at [282, 228] on icon "Next" at bounding box center [282, 229] width 7 height 7
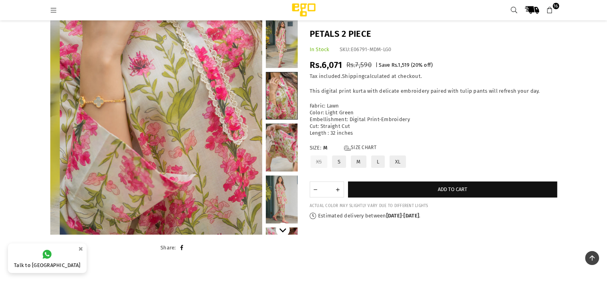
click at [282, 228] on icon "Next" at bounding box center [282, 229] width 7 height 7
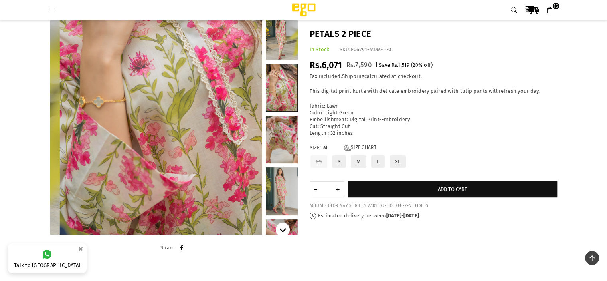
click at [282, 228] on icon "Next" at bounding box center [282, 229] width 7 height 7
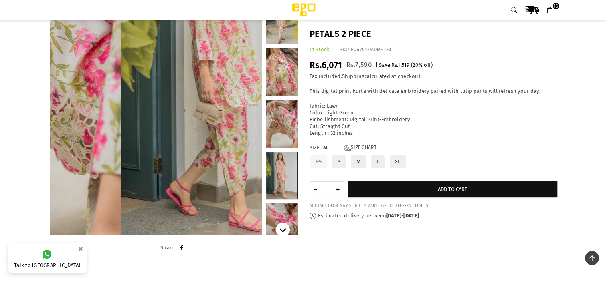
click at [282, 228] on icon "Next" at bounding box center [282, 229] width 7 height 7
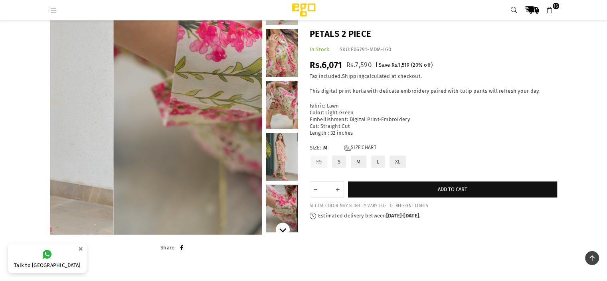
click at [282, 228] on icon "Next" at bounding box center [282, 229] width 7 height 7
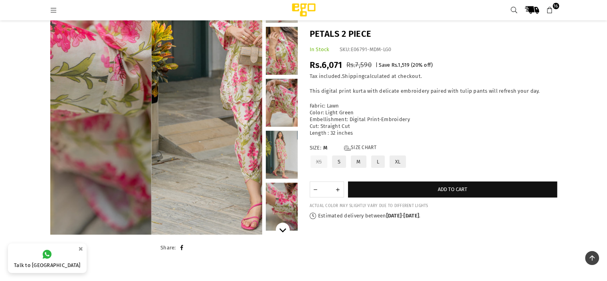
click at [282, 228] on icon "Next" at bounding box center [282, 229] width 7 height 7
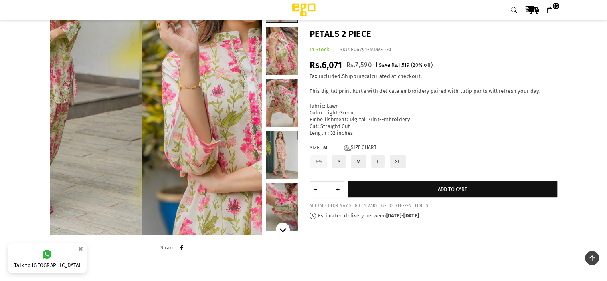
click at [282, 228] on icon "Next" at bounding box center [282, 229] width 7 height 7
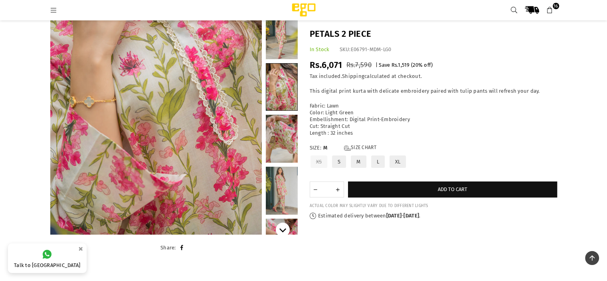
click at [289, 229] on button "Next" at bounding box center [283, 229] width 14 height 14
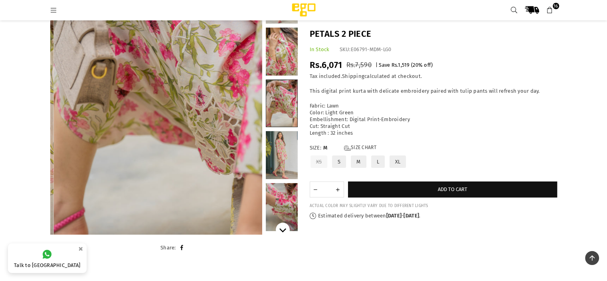
scroll to position [46, 0]
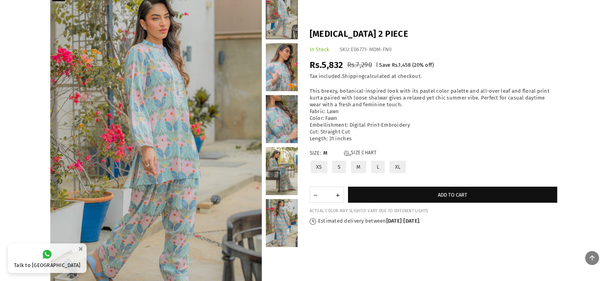
scroll to position [32, 0]
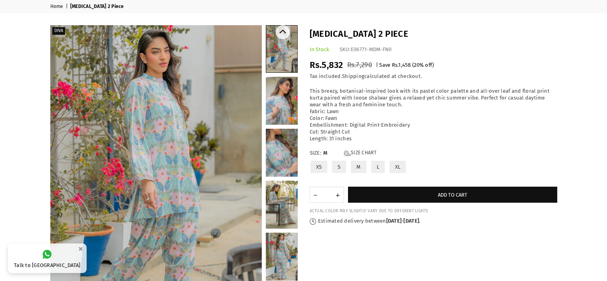
click at [288, 98] on link at bounding box center [282, 101] width 32 height 48
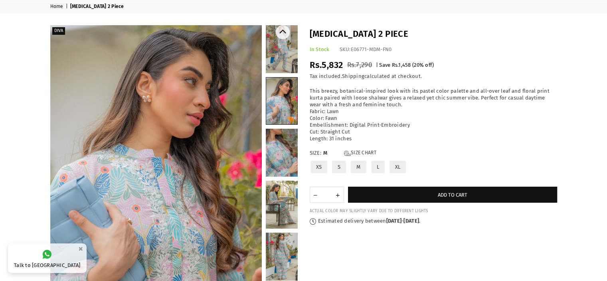
click at [289, 158] on link at bounding box center [282, 153] width 32 height 48
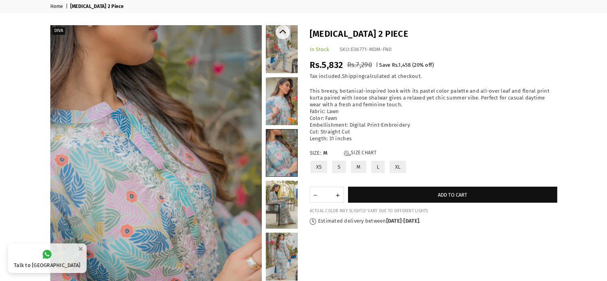
click at [291, 201] on link at bounding box center [282, 204] width 32 height 48
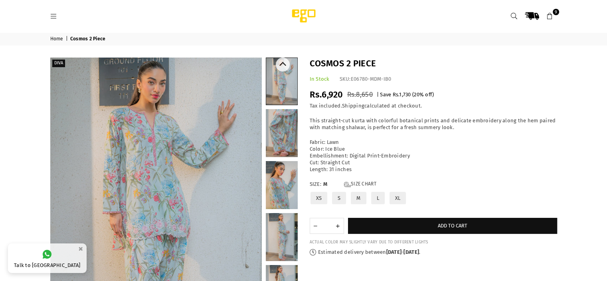
click at [281, 191] on link at bounding box center [282, 185] width 32 height 48
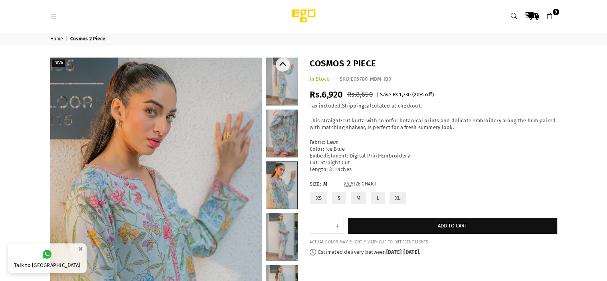
click at [289, 235] on link at bounding box center [282, 237] width 32 height 48
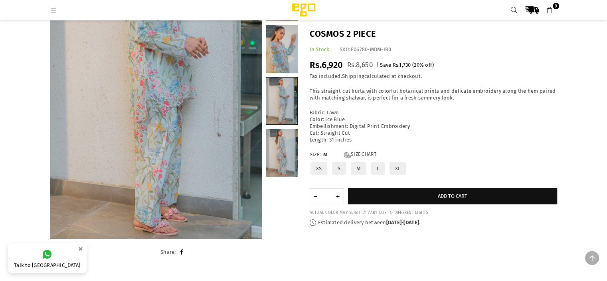
scroll to position [132, 0]
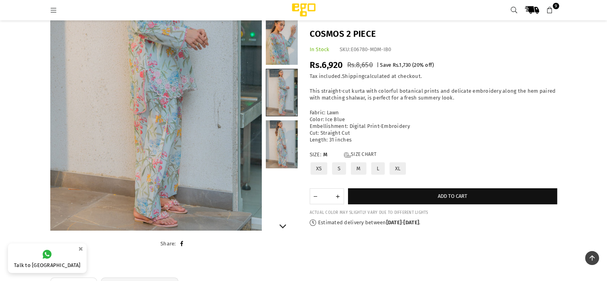
click at [287, 133] on link at bounding box center [282, 144] width 32 height 48
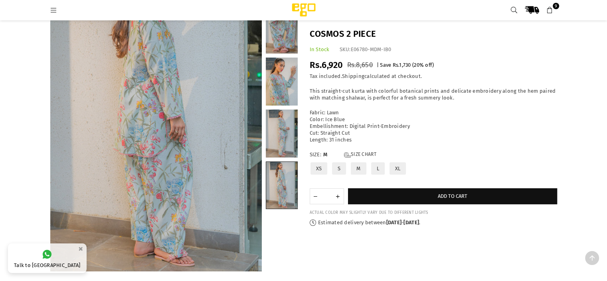
scroll to position [93, 0]
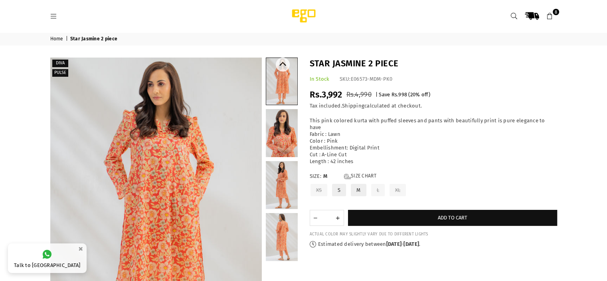
click at [278, 244] on link at bounding box center [282, 237] width 32 height 48
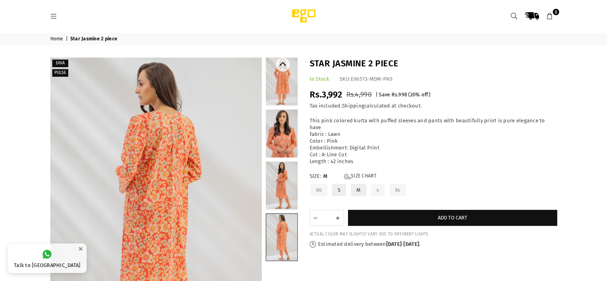
click at [280, 180] on link at bounding box center [282, 185] width 32 height 48
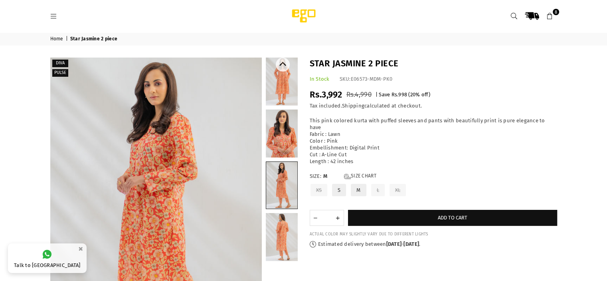
click at [280, 135] on link at bounding box center [282, 133] width 32 height 48
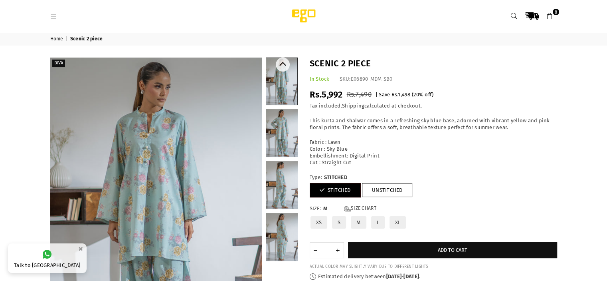
click at [276, 138] on link at bounding box center [282, 133] width 32 height 48
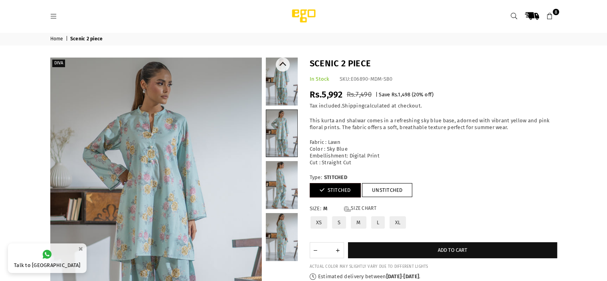
click at [288, 201] on link at bounding box center [282, 185] width 32 height 48
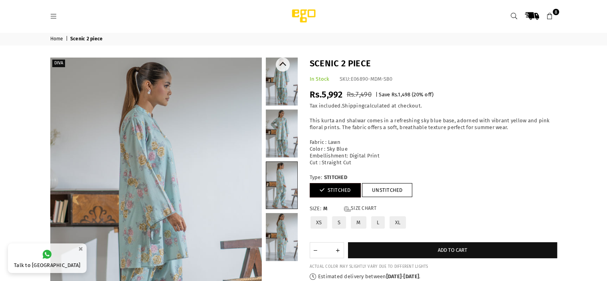
click at [283, 238] on link at bounding box center [282, 237] width 32 height 48
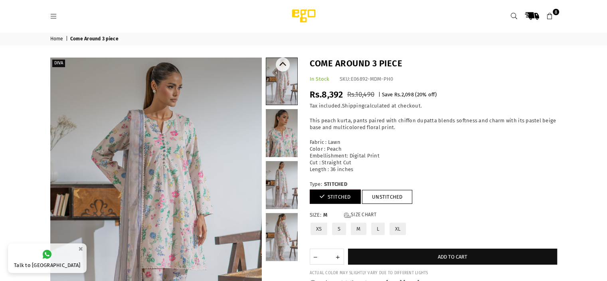
click at [283, 251] on link at bounding box center [282, 237] width 32 height 48
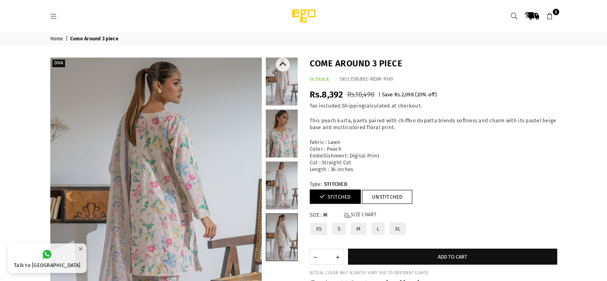
click at [278, 200] on link at bounding box center [282, 185] width 32 height 48
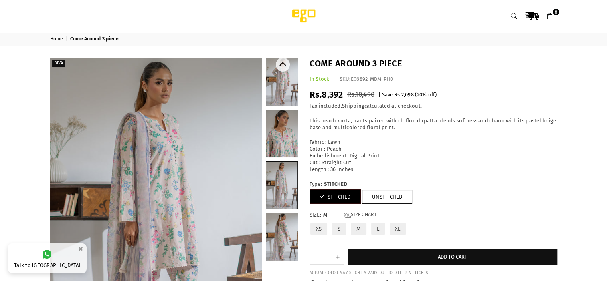
click at [279, 150] on link at bounding box center [282, 133] width 32 height 48
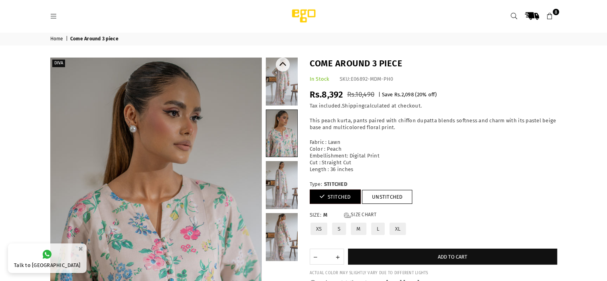
click at [277, 98] on link at bounding box center [282, 81] width 32 height 48
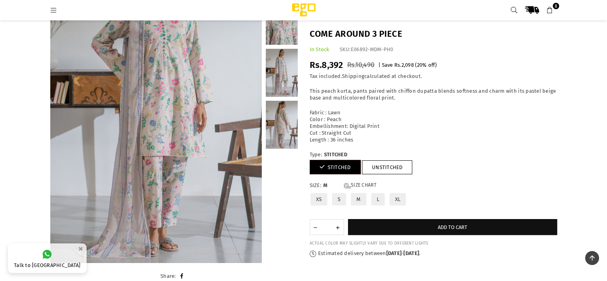
scroll to position [95, 0]
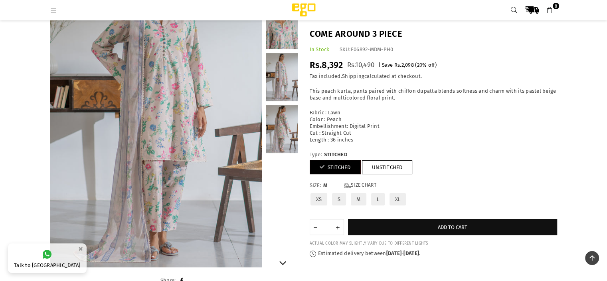
click at [290, 138] on link at bounding box center [282, 129] width 32 height 48
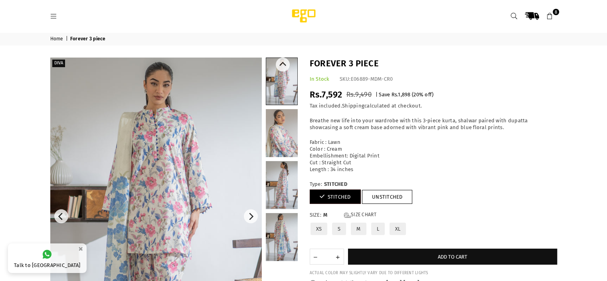
click at [270, 237] on link at bounding box center [282, 237] width 32 height 48
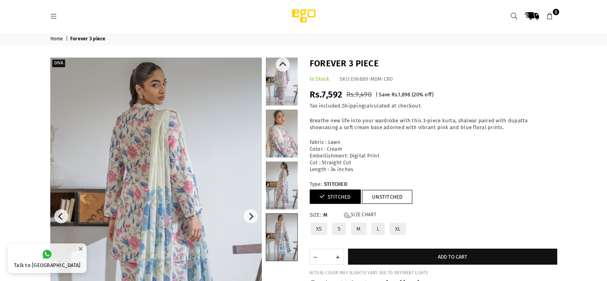
click at [272, 196] on link at bounding box center [282, 185] width 32 height 48
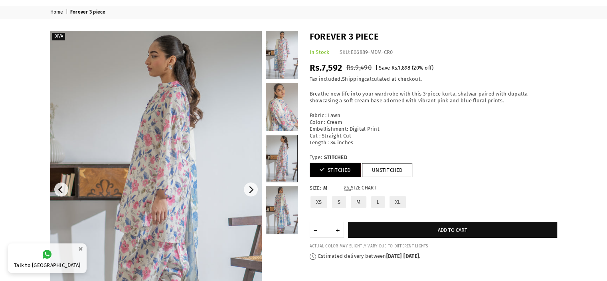
scroll to position [25, 0]
